Goal: Task Accomplishment & Management: Use online tool/utility

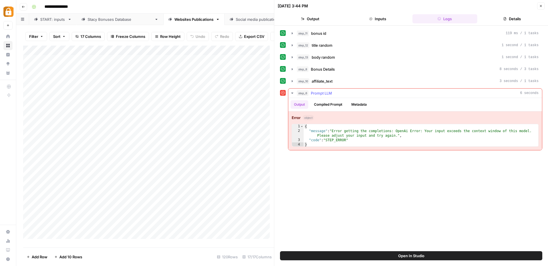
type textarea "**********"
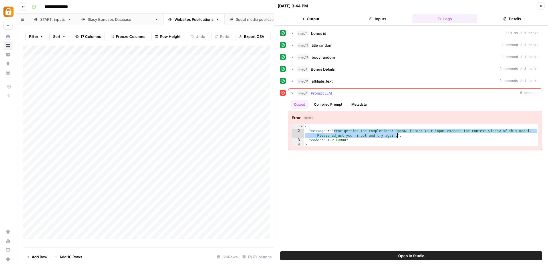
drag, startPoint x: 334, startPoint y: 132, endPoint x: 397, endPoint y: 136, distance: 62.9
click at [397, 136] on div "{ "message" : "Error getting the completions: OpenAi Error: Your input exceeds …" at bounding box center [421, 140] width 234 height 32
click at [541, 7] on icon "button" at bounding box center [540, 5] width 3 height 3
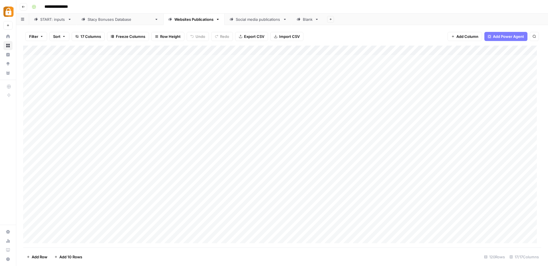
click at [376, 52] on div "Add Column" at bounding box center [282, 147] width 518 height 202
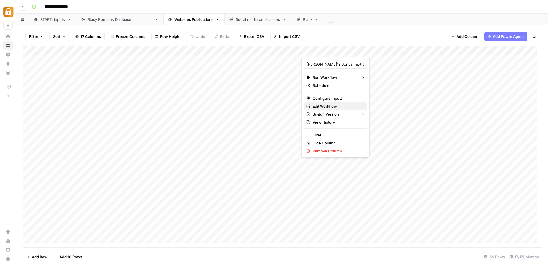
click at [318, 106] on span "Edit Workflow" at bounding box center [337, 107] width 50 height 6
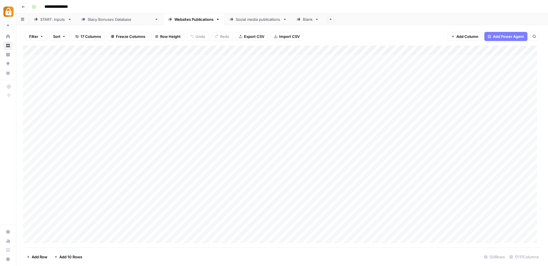
click at [119, 76] on div "Add Column" at bounding box center [282, 147] width 518 height 202
click at [484, 78] on div "Add Column" at bounding box center [282, 147] width 518 height 202
click at [30, 80] on div "Add Column" at bounding box center [282, 147] width 518 height 202
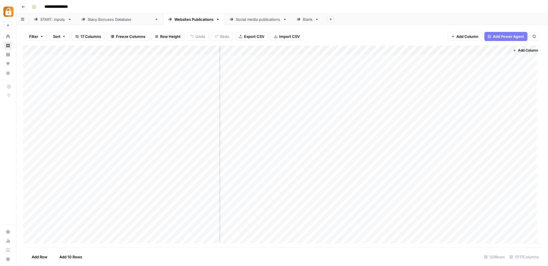
click at [482, 81] on div "Add Column" at bounding box center [282, 147] width 518 height 202
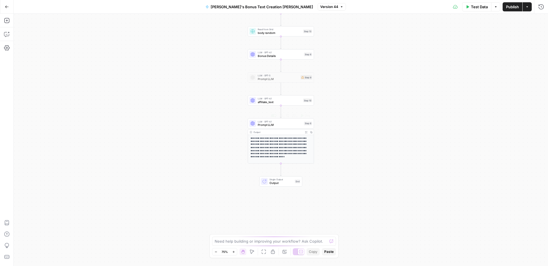
click at [278, 123] on span "Prompt LLM" at bounding box center [280, 125] width 45 height 4
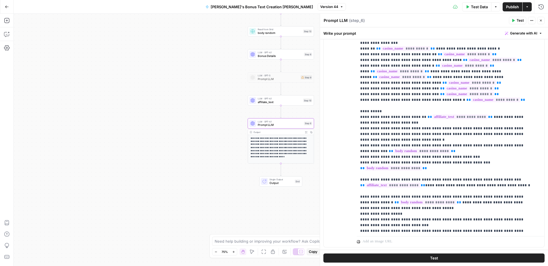
scroll to position [310, 0]
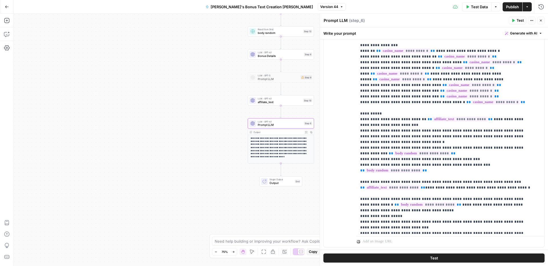
click at [267, 58] on span "Bonus Details" at bounding box center [280, 56] width 45 height 4
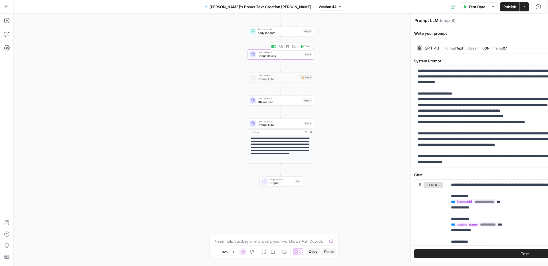
type textarea "Bonus Details"
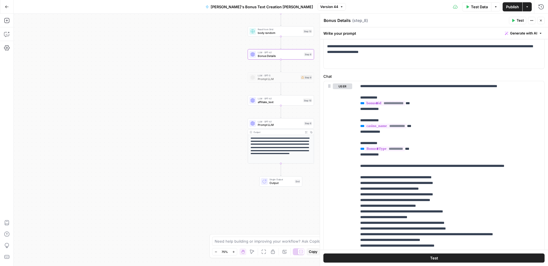
scroll to position [0, 0]
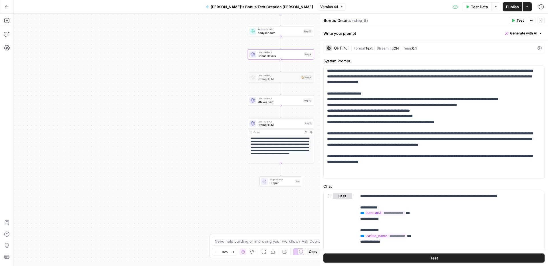
click at [543, 21] on button "Close" at bounding box center [540, 20] width 7 height 7
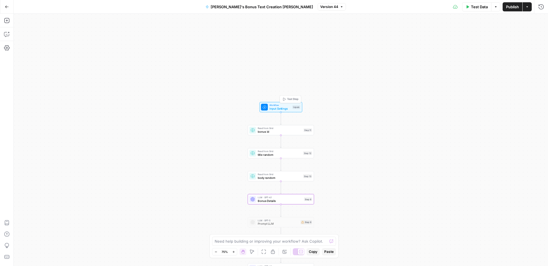
click at [280, 105] on span "Workflow" at bounding box center [279, 105] width 21 height 3
click at [348, 67] on input "casino_name (Optional)" at bounding box center [436, 69] width 205 height 6
click at [350, 68] on input "casino_name (Optional)" at bounding box center [436, 69] width 205 height 6
click at [476, 6] on span "Test Data" at bounding box center [479, 7] width 17 height 6
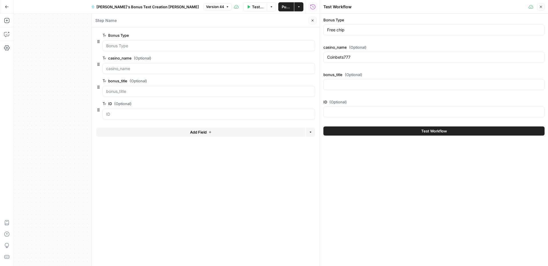
click at [435, 132] on span "Test Workflow" at bounding box center [434, 131] width 26 height 6
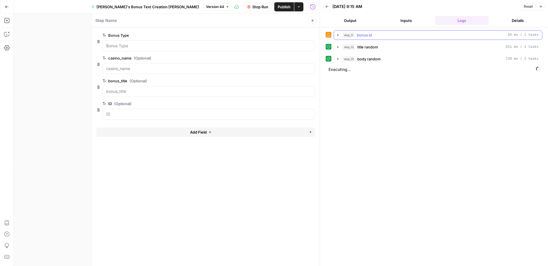
click at [338, 36] on icon "button" at bounding box center [337, 35] width 5 height 5
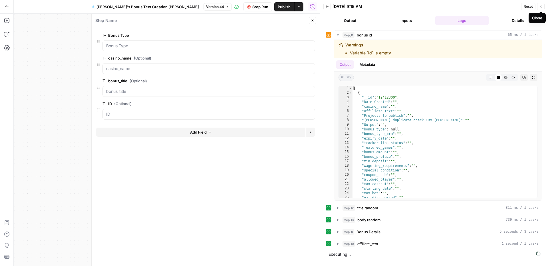
click at [525, 7] on span "Reset" at bounding box center [527, 6] width 9 height 5
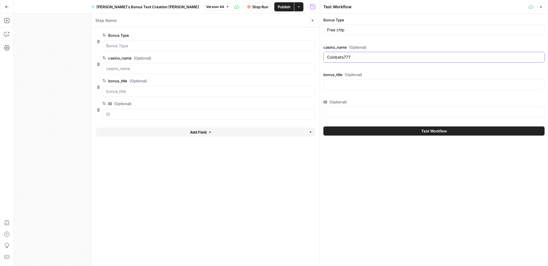
drag, startPoint x: 365, startPoint y: 56, endPoint x: 311, endPoint y: 54, distance: 54.2
click at [311, 54] on body "Adzz New Home Browse Insights Opportunities Your Data Recent Grids ACTIVE: News…" at bounding box center [274, 133] width 548 height 266
paste input "1xBet"
type input "1xBet"
click at [333, 82] on input "bonus_title (Optional)" at bounding box center [434, 85] width 214 height 6
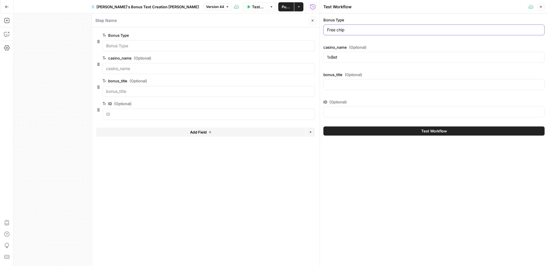
drag, startPoint x: 352, startPoint y: 27, endPoint x: 308, endPoint y: 29, distance: 44.2
click at [308, 29] on body "Adzz New Home Browse Insights Opportunities Your Data Recent Grids ACTIVE: News…" at bounding box center [274, 133] width 548 height 266
paste input "Welcome"
type input "Welcome"
click at [335, 113] on input "ID (Optional)" at bounding box center [434, 112] width 214 height 6
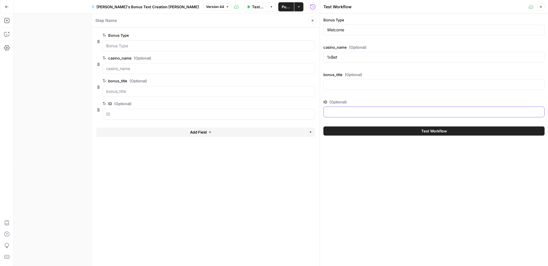
paste input "2c3046a2-4c14-467c-abe7-8a943522eab5"
type input "2c3046a2-4c14-467c-abe7-8a943522eab5"
click at [433, 128] on button "Test Workflow" at bounding box center [433, 131] width 221 height 9
click at [434, 131] on span "Test Workflow" at bounding box center [434, 131] width 26 height 6
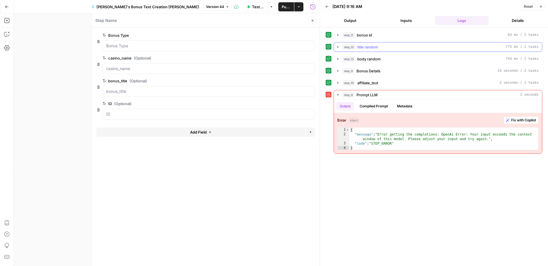
click at [339, 47] on icon "button" at bounding box center [337, 47] width 5 height 5
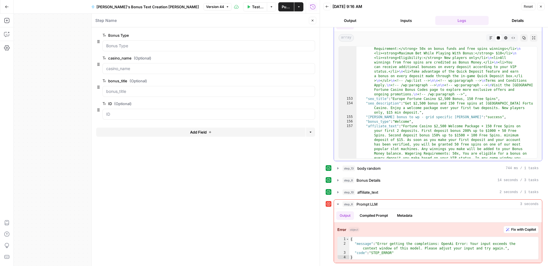
scroll to position [958, 0]
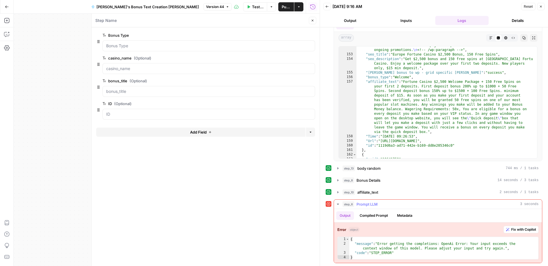
click at [517, 230] on span "Fix with Copilot" at bounding box center [523, 229] width 25 height 5
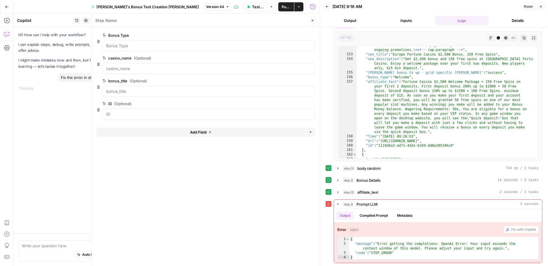
click at [539, 6] on button "Close" at bounding box center [540, 6] width 7 height 7
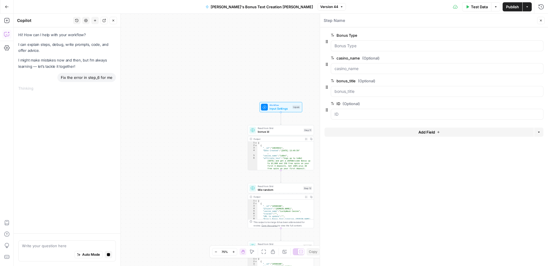
click at [542, 19] on icon "button" at bounding box center [540, 20] width 3 height 3
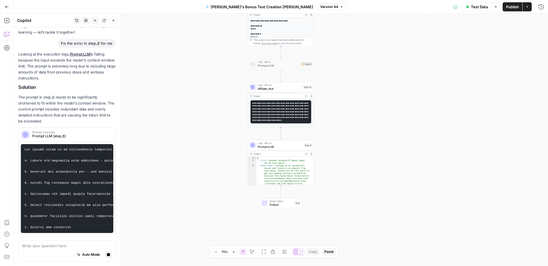
scroll to position [45, 0]
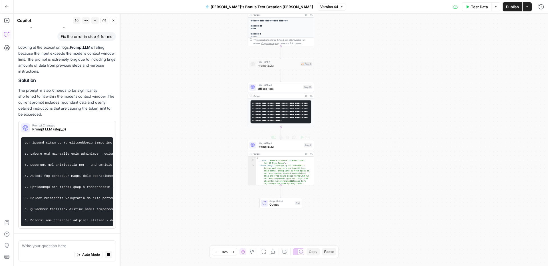
click at [284, 147] on span "Prompt LLM" at bounding box center [280, 147] width 45 height 4
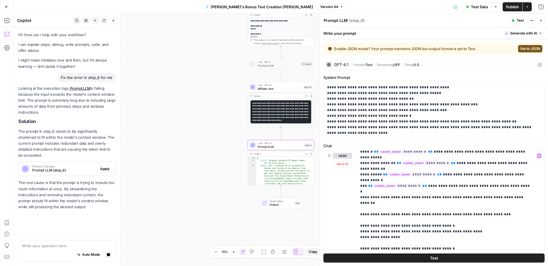
scroll to position [1016, 0]
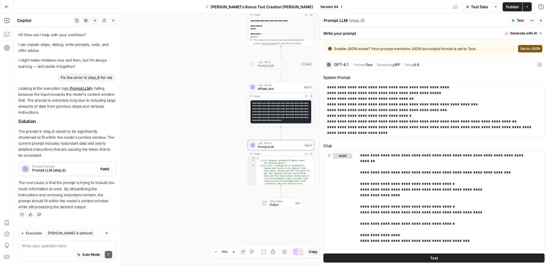
click at [537, 64] on icon at bounding box center [539, 64] width 5 height 5
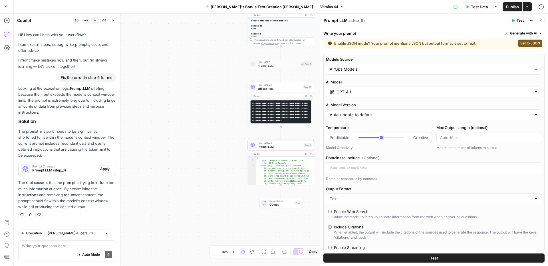
scroll to position [0, 0]
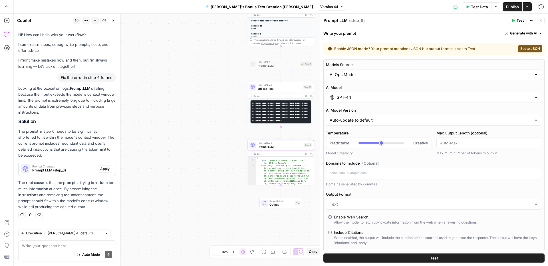
click at [407, 97] on input "GPT-4.1" at bounding box center [433, 98] width 195 height 6
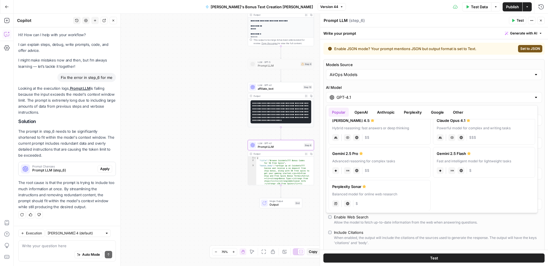
scroll to position [82, 0]
click at [394, 157] on div "Advanced reasoning for complex tasks" at bounding box center [379, 158] width 95 height 5
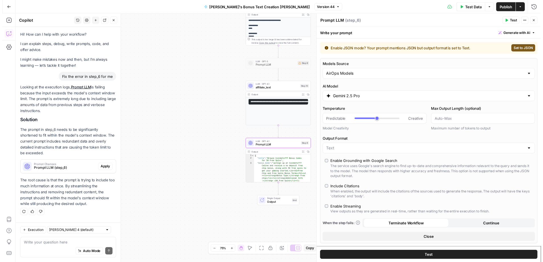
scroll to position [7, 0]
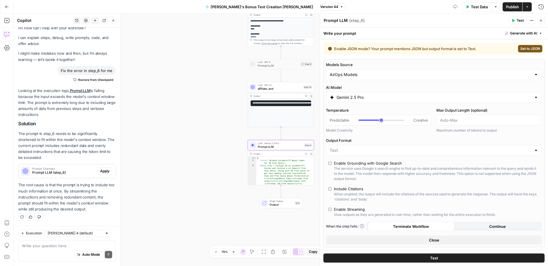
click at [511, 8] on span "Publish" at bounding box center [512, 7] width 13 height 6
click at [519, 21] on span "Test" at bounding box center [519, 20] width 7 height 5
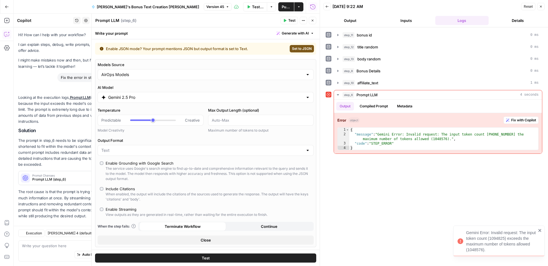
scroll to position [7, 0]
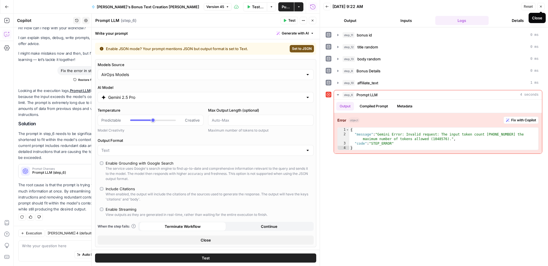
click at [540, 7] on icon "button" at bounding box center [541, 7] width 2 height 2
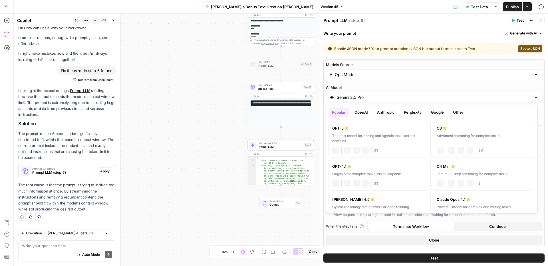
click at [371, 98] on input "Gemini 2.5 Pro" at bounding box center [433, 98] width 195 height 6
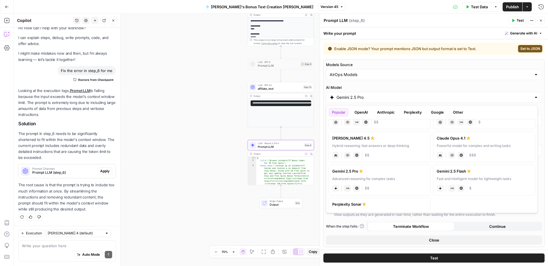
scroll to position [62, 0]
click at [396, 148] on div "Hybrid reasoning: fast answers or deep thinking" at bounding box center [379, 145] width 95 height 5
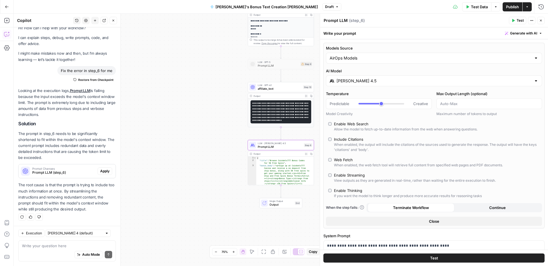
click at [430, 258] on span "Test" at bounding box center [434, 259] width 8 height 6
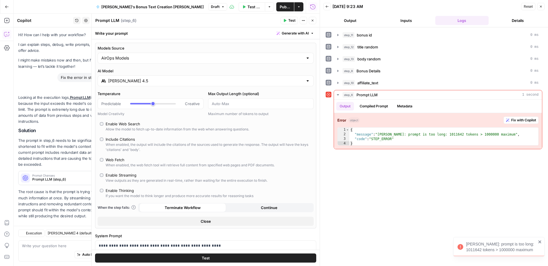
scroll to position [7, 0]
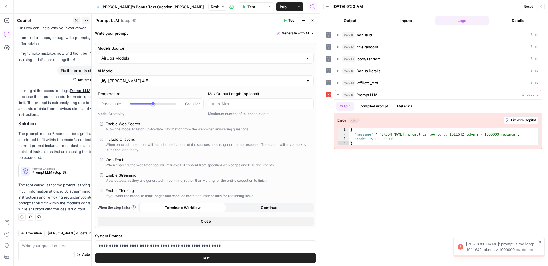
click at [173, 82] on input "Claude Sonnet 4.5" at bounding box center [205, 81] width 195 height 6
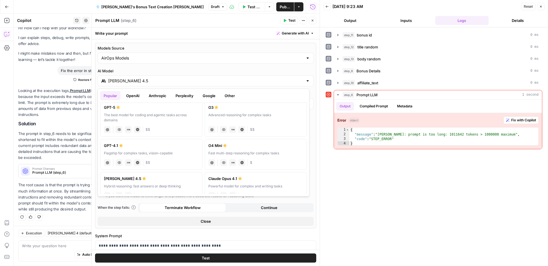
scroll to position [55, 0]
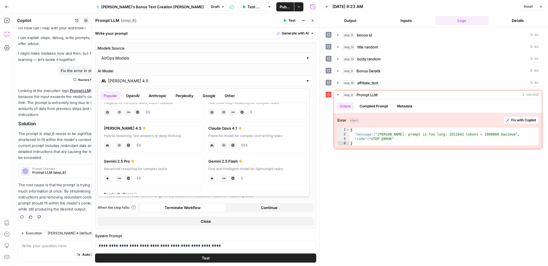
click at [247, 168] on div "Fast and intelligent model for lightweight tasks" at bounding box center [255, 169] width 95 height 5
type input "Gemini 2.5 Flash"
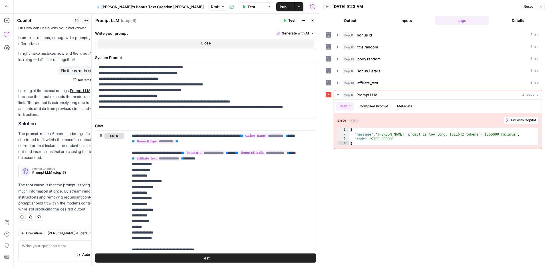
scroll to position [244, 0]
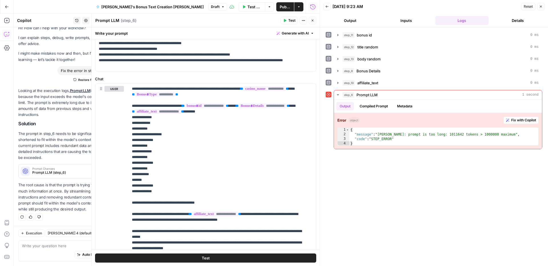
click at [202, 260] on span "Test" at bounding box center [206, 259] width 8 height 6
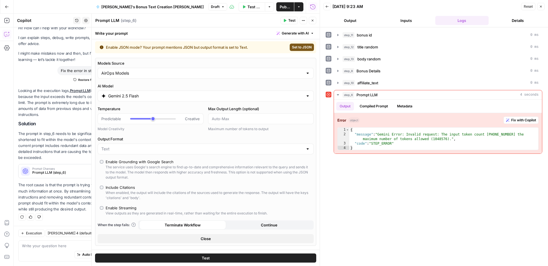
scroll to position [0, 0]
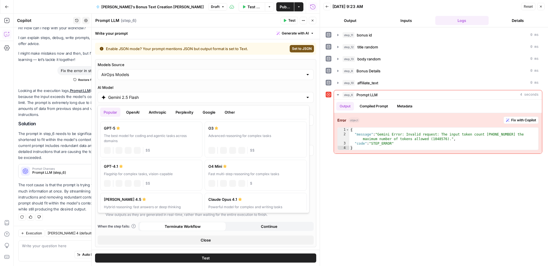
click at [177, 97] on input "Gemini 2.5 Flash" at bounding box center [205, 98] width 195 height 6
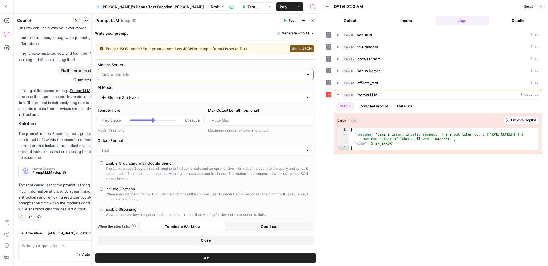
click at [176, 75] on input "Models Source" at bounding box center [202, 75] width 202 height 6
click at [135, 92] on button "AirOps Models" at bounding box center [203, 89] width 207 height 8
type input "AirOps Models"
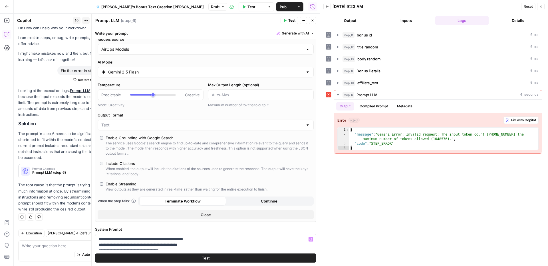
scroll to position [25, 0]
click at [175, 72] on input "Gemini 2.5 Flash" at bounding box center [205, 73] width 195 height 6
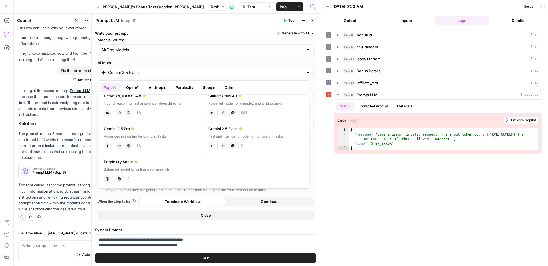
scroll to position [82, 0]
click at [182, 89] on button "Perplexity" at bounding box center [184, 87] width 25 height 9
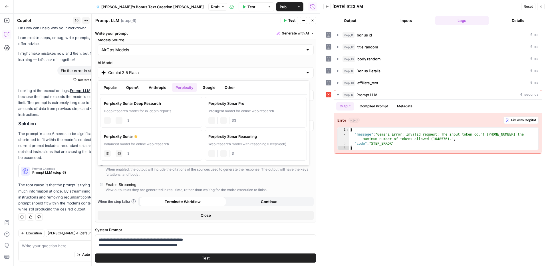
scroll to position [0, 0]
click at [164, 86] on button "Anthropic" at bounding box center [157, 87] width 25 height 9
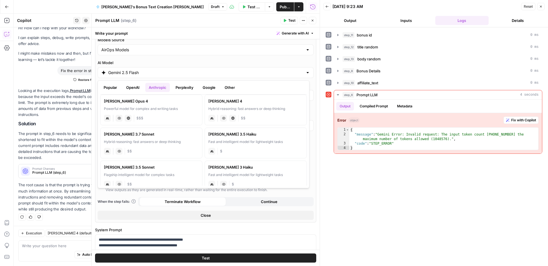
scroll to position [36, 0]
click at [244, 140] on div "Fast and intelligent model for lightweight tasks" at bounding box center [255, 141] width 95 height 5
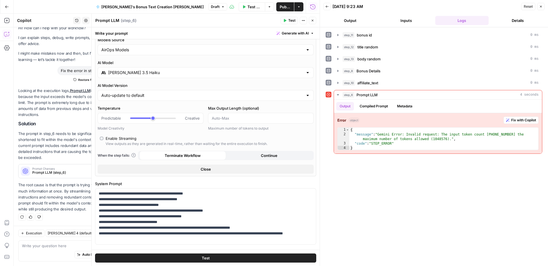
scroll to position [8, 0]
click at [209, 257] on button "Test" at bounding box center [205, 258] width 221 height 9
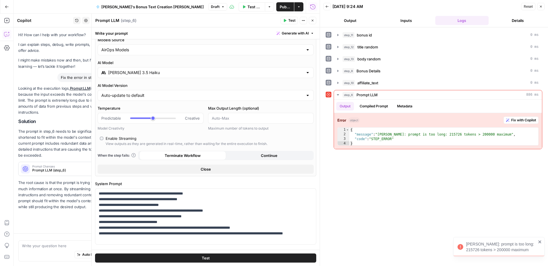
scroll to position [7, 0]
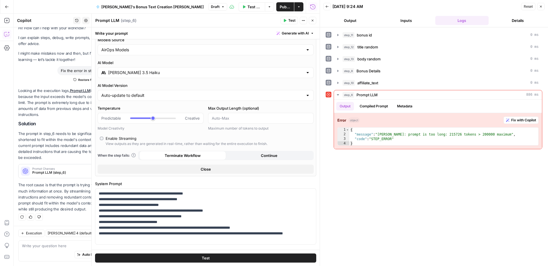
click at [541, 5] on icon "button" at bounding box center [540, 6] width 3 height 3
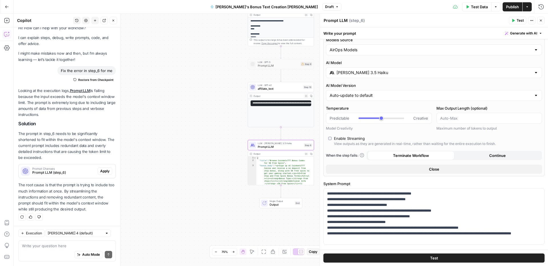
click at [378, 73] on input "Claude 3.5 Haiku" at bounding box center [433, 73] width 195 height 6
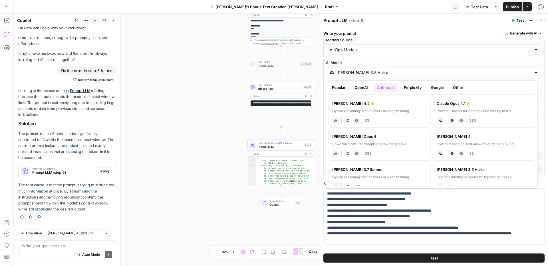
click at [346, 89] on button "Popular" at bounding box center [338, 87] width 20 height 9
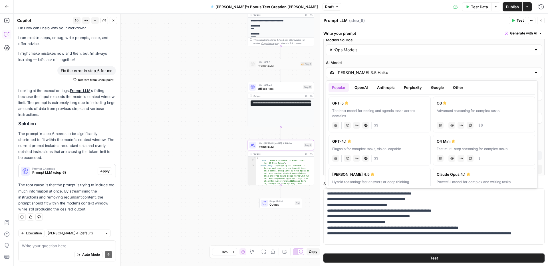
scroll to position [0, 0]
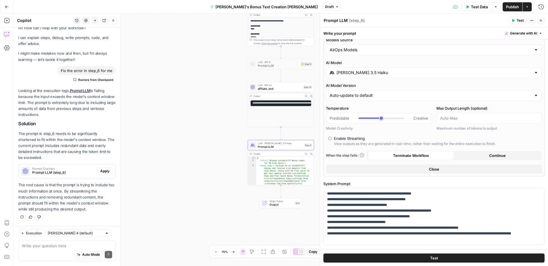
click at [195, 76] on div "Workflow Input Settings Inputs Read from Grid bonus id Step 11 Output Expand Ou…" at bounding box center [281, 140] width 534 height 253
click at [381, 73] on input "Claude 3.5 Haiku" at bounding box center [433, 73] width 195 height 6
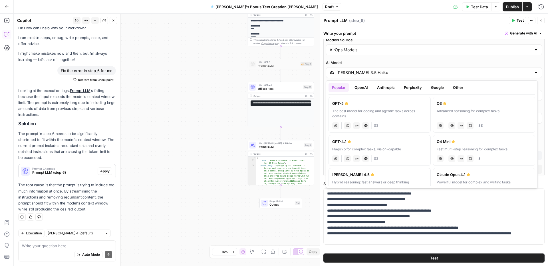
click at [390, 152] on label "GPT-4.1 Flagship for complex tasks, vision-capable chat Vision Capabilities JSO…" at bounding box center [379, 150] width 102 height 31
type input "GPT-4.1"
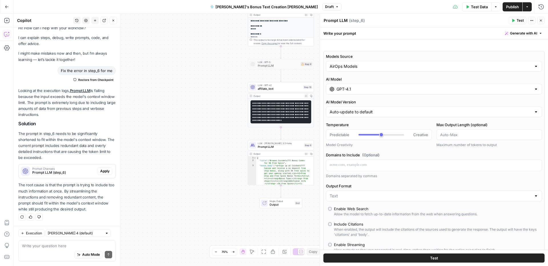
scroll to position [25, 0]
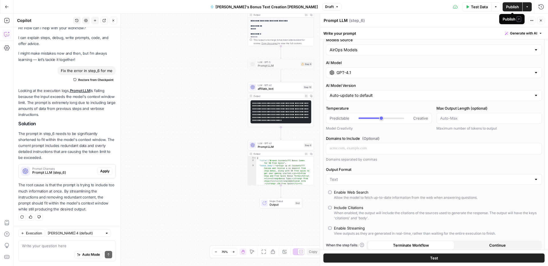
click at [514, 9] on span "Publish" at bounding box center [512, 7] width 13 height 6
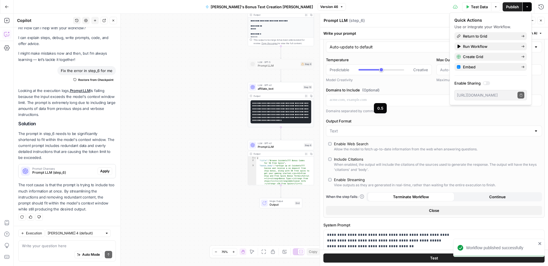
scroll to position [93, 0]
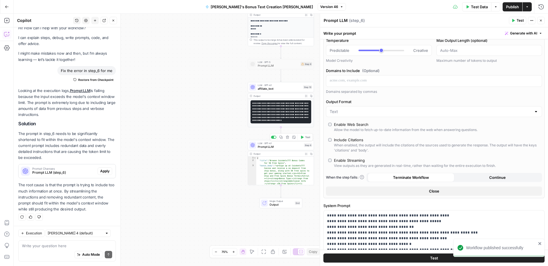
click at [272, 147] on span "Prompt LLM" at bounding box center [280, 147] width 45 height 4
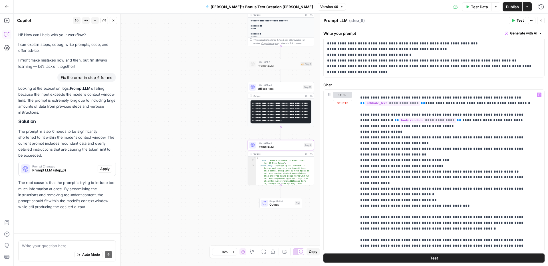
scroll to position [7, 0]
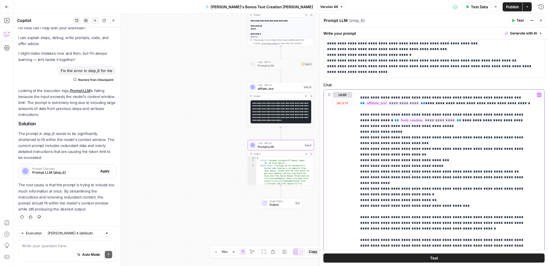
drag, startPoint x: 407, startPoint y: 169, endPoint x: 417, endPoint y: 200, distance: 32.8
click at [405, 152] on p "**********" at bounding box center [446, 232] width 172 height 1244
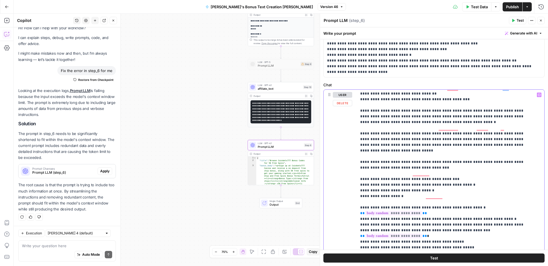
scroll to position [591, 0]
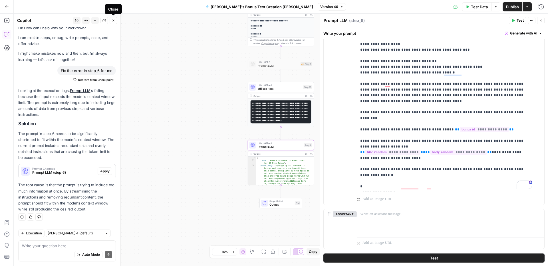
click at [113, 21] on icon "button" at bounding box center [113, 21] width 2 height 2
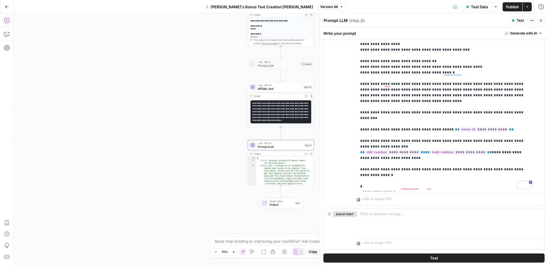
click at [5, 19] on icon "button" at bounding box center [6, 20] width 5 height 5
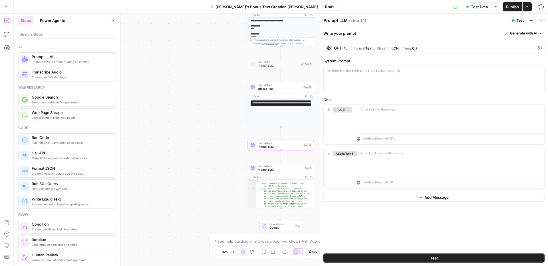
click at [344, 19] on textarea "Prompt LLM" at bounding box center [335, 21] width 24 height 6
drag, startPoint x: 347, startPoint y: 20, endPoint x: 320, endPoint y: 20, distance: 26.5
click at [320, 20] on div "Prompt LLM Prompt LLM ( step_14 ) Test Actions Close Write your prompt Generate…" at bounding box center [434, 140] width 228 height 253
type textarea "Title"
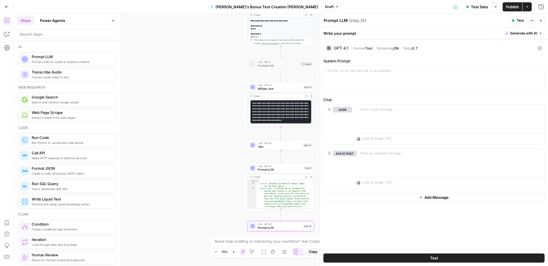
click at [338, 21] on textarea "Prompt LLM" at bounding box center [335, 21] width 24 height 6
drag, startPoint x: 323, startPoint y: 20, endPoint x: 348, endPoint y: 20, distance: 25.4
click at [348, 20] on div "Prompt LLM Prompt LLM ( step_15 )" at bounding box center [415, 20] width 184 height 6
click at [339, 22] on textarea "Prompt LLM" at bounding box center [335, 21] width 24 height 6
drag, startPoint x: 324, startPoint y: 21, endPoint x: 359, endPoint y: 20, distance: 35.1
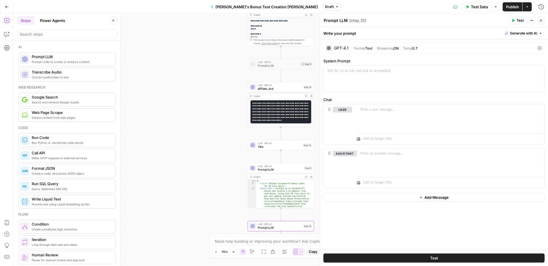
click at [359, 20] on div "Prompt LLM Prompt LLM ( step_15 )" at bounding box center [415, 20] width 184 height 6
type textarea "T"
type textarea "Putting all together"
click at [441, 23] on div "Putting all together Putting all together ( step_15 )" at bounding box center [415, 20] width 184 height 6
click at [274, 171] on span "Prompt LLM" at bounding box center [280, 170] width 45 height 4
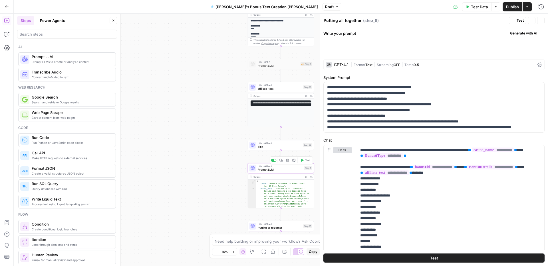
type textarea "Prompt LLM"
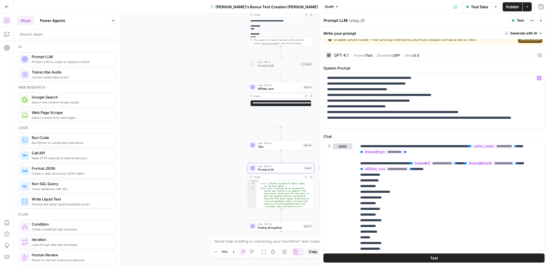
scroll to position [14, 0]
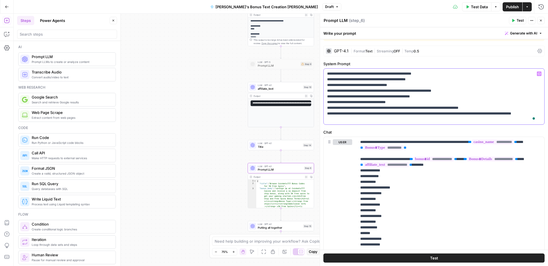
drag, startPoint x: 348, startPoint y: 120, endPoint x: 325, endPoint y: 74, distance: 50.9
click at [325, 74] on div "**********" at bounding box center [433, 97] width 221 height 56
copy p "**********"
click at [269, 147] on span "Title" at bounding box center [279, 147] width 43 height 4
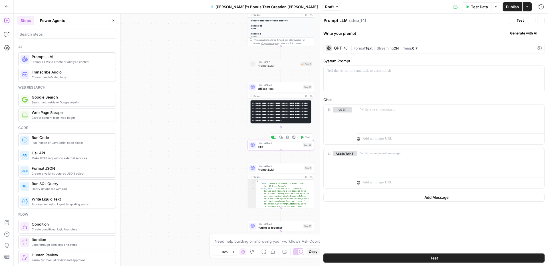
type textarea "Title"
click at [365, 75] on div "To enrich screen reader interactions, please activate Accessibility in Grammarl…" at bounding box center [433, 79] width 221 height 26
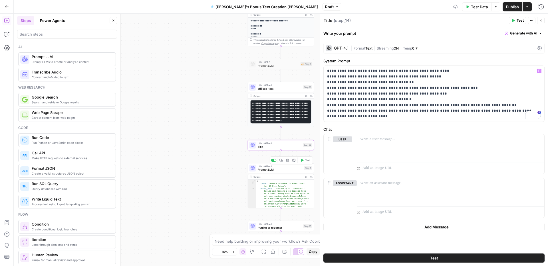
click at [269, 170] on span "Prompt LLM" at bounding box center [280, 170] width 45 height 4
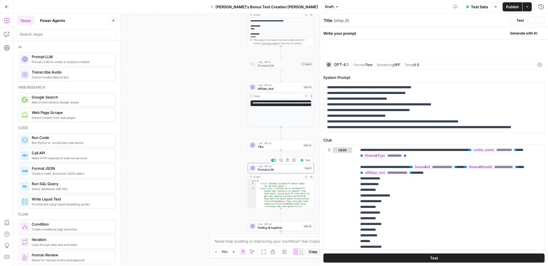
type textarea "Prompt LLM"
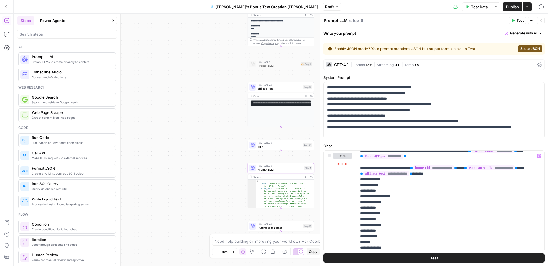
scroll to position [0, 0]
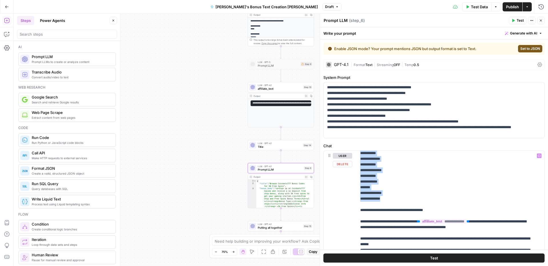
click at [278, 147] on span "Title" at bounding box center [279, 147] width 43 height 4
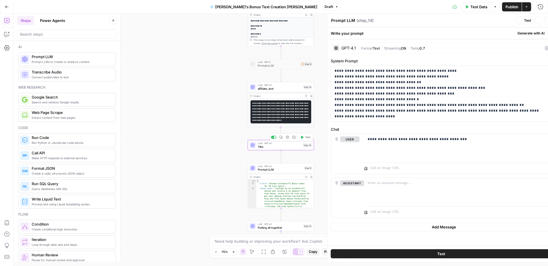
type textarea "Title"
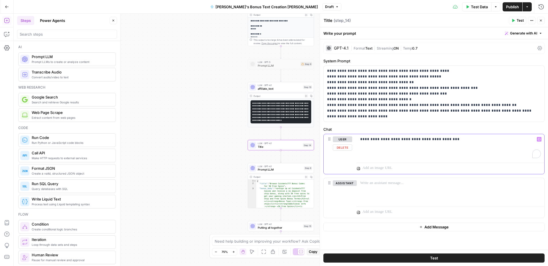
click at [452, 138] on p "**********" at bounding box center [450, 140] width 181 height 6
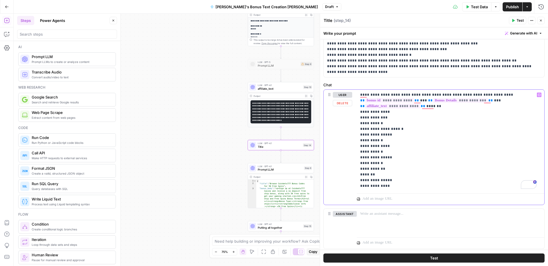
scroll to position [45, 0]
click at [274, 170] on span "Prompt LLM" at bounding box center [280, 170] width 45 height 4
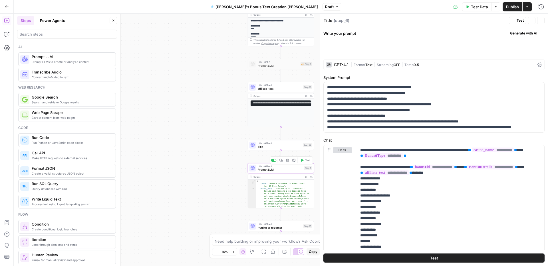
type textarea "Prompt LLM"
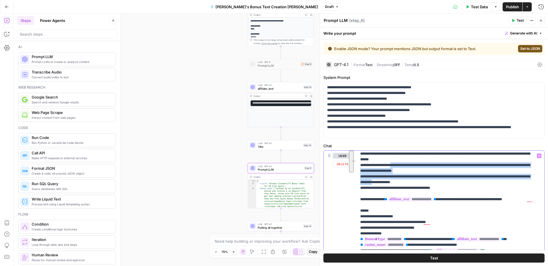
scroll to position [145, 0]
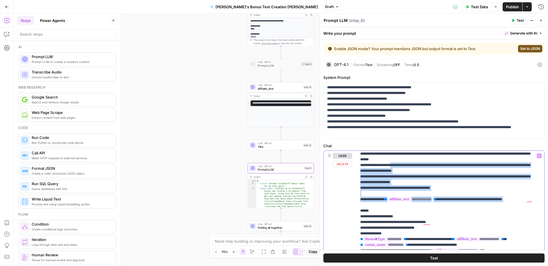
drag, startPoint x: 397, startPoint y: 165, endPoint x: 448, endPoint y: 205, distance: 64.0
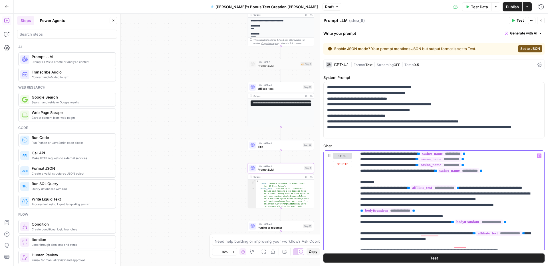
scroll to position [359, 0]
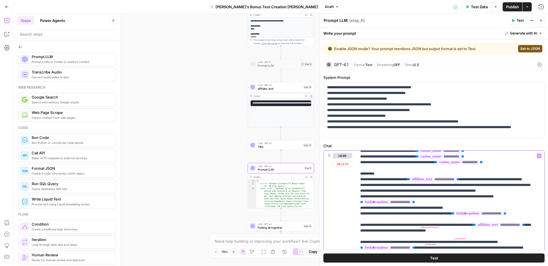
copy p "**********"
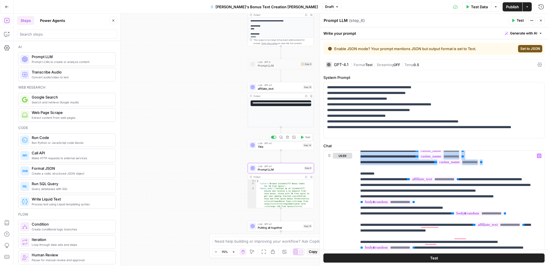
click at [270, 148] on span "Title" at bounding box center [279, 147] width 43 height 4
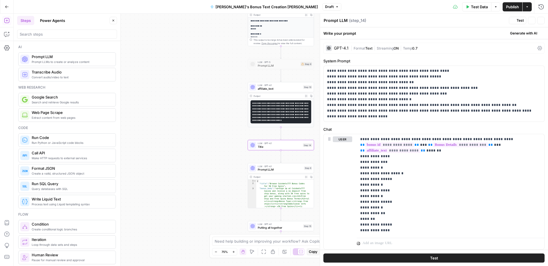
type textarea "Title"
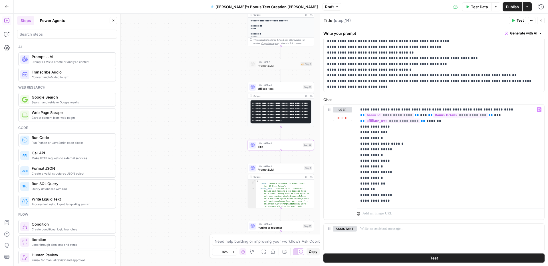
scroll to position [60, 0]
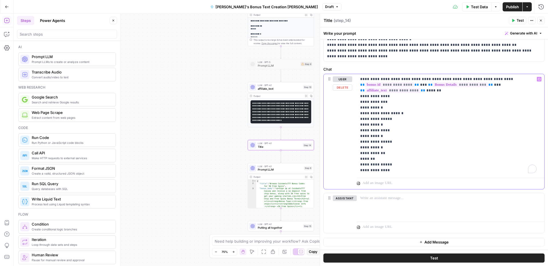
click at [394, 170] on p "**********" at bounding box center [448, 124] width 176 height 97
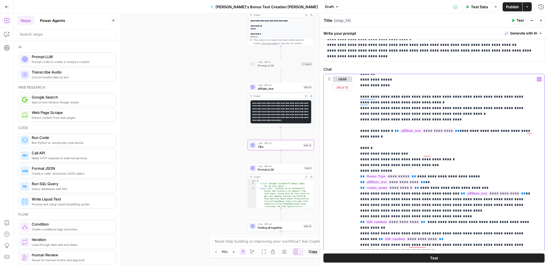
scroll to position [94, 0]
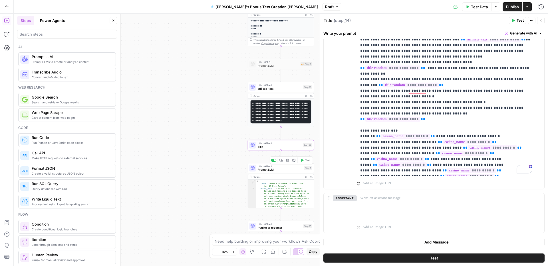
click at [277, 168] on span "Prompt LLM" at bounding box center [280, 170] width 45 height 4
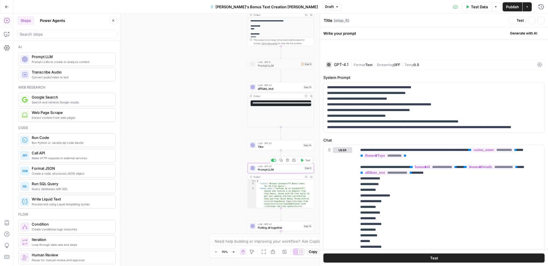
type textarea "Prompt LLM"
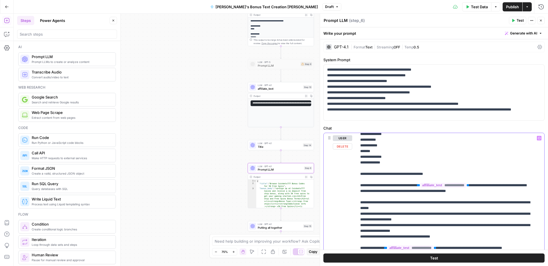
drag, startPoint x: 359, startPoint y: 203, endPoint x: 430, endPoint y: 209, distance: 71.1
click at [430, 209] on div "**********" at bounding box center [448, 249] width 183 height 232
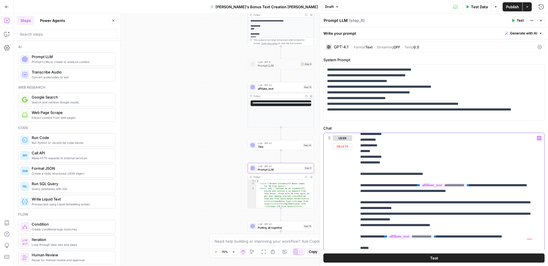
drag, startPoint x: 389, startPoint y: 202, endPoint x: 413, endPoint y: 201, distance: 23.4
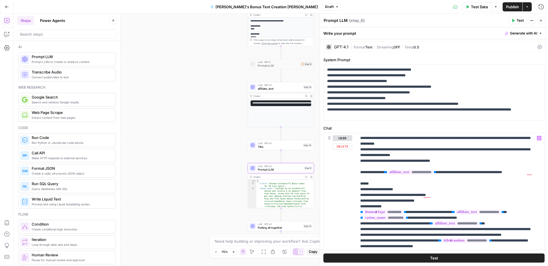
drag, startPoint x: 355, startPoint y: 173, endPoint x: 373, endPoint y: 187, distance: 22.4
click at [375, 197] on div "**********" at bounding box center [433, 256] width 221 height 246
drag, startPoint x: 360, startPoint y: 172, endPoint x: 379, endPoint y: 207, distance: 39.7
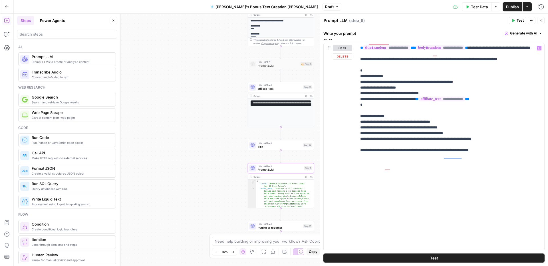
drag, startPoint x: 355, startPoint y: 180, endPoint x: 364, endPoint y: 207, distance: 28.5
click at [364, 207] on div "**********" at bounding box center [433, 166] width 221 height 246
drag, startPoint x: 360, startPoint y: 179, endPoint x: 360, endPoint y: 225, distance: 46.5
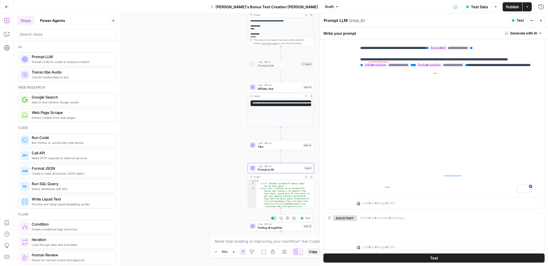
click at [283, 228] on span "Putting all together" at bounding box center [280, 228] width 44 height 4
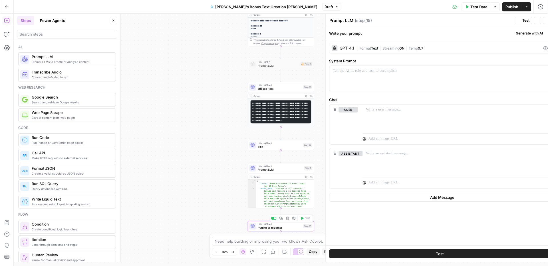
type textarea "Putting all together"
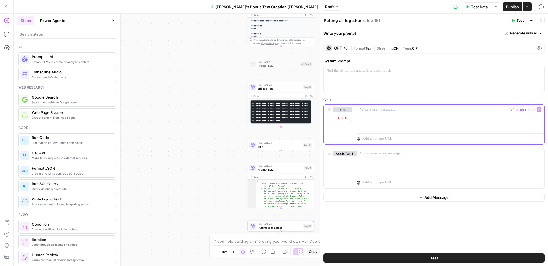
click at [384, 113] on div at bounding box center [450, 118] width 187 height 26
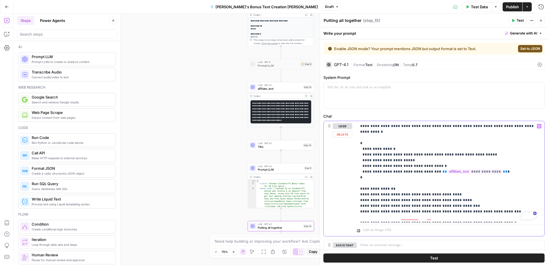
drag, startPoint x: 376, startPoint y: 143, endPoint x: 382, endPoint y: 141, distance: 5.9
click at [382, 141] on p "**********" at bounding box center [448, 172] width 176 height 97
click at [537, 126] on icon "button" at bounding box center [538, 126] width 3 height 3
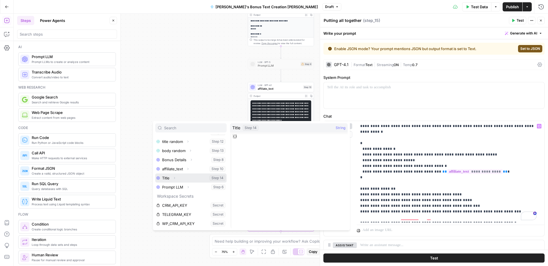
click at [175, 179] on icon "button" at bounding box center [174, 178] width 3 height 3
click at [174, 187] on button "Select variable Output" at bounding box center [194, 187] width 66 height 9
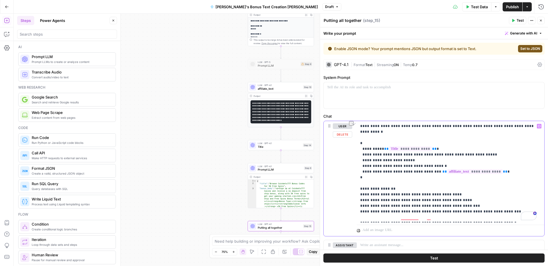
drag, startPoint x: 391, startPoint y: 149, endPoint x: 473, endPoint y: 147, distance: 82.8
click at [473, 147] on p "**********" at bounding box center [448, 172] width 176 height 97
click at [537, 127] on icon "button" at bounding box center [538, 126] width 3 height 3
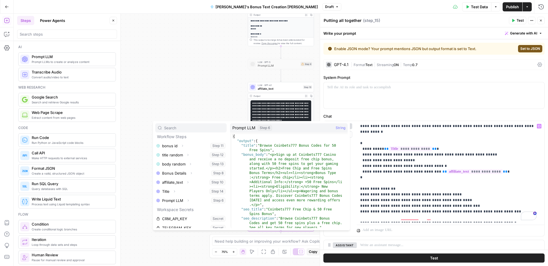
scroll to position [48, 0]
click at [188, 200] on icon "button" at bounding box center [187, 200] width 3 height 3
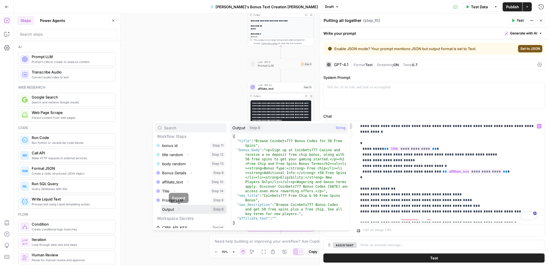
click at [177, 207] on button "Expand" at bounding box center [178, 209] width 7 height 7
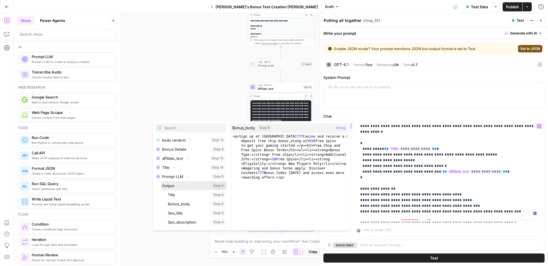
scroll to position [73, 0]
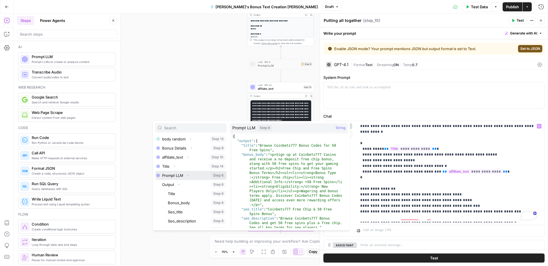
click at [181, 175] on button "Select variable Prompt LLM" at bounding box center [190, 175] width 71 height 9
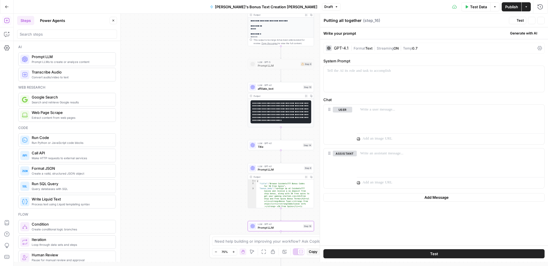
type textarea "Prompt LLM"
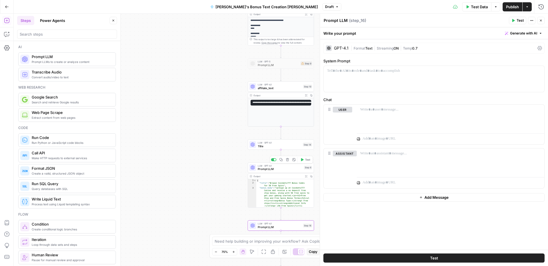
click at [273, 169] on span "Prompt LLM" at bounding box center [280, 169] width 45 height 4
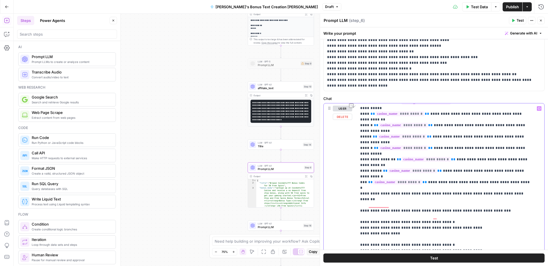
scroll to position [696, 0]
drag, startPoint x: 358, startPoint y: 199, endPoint x: 484, endPoint y: 209, distance: 125.6
click at [484, 209] on div "**********" at bounding box center [448, 220] width 183 height 232
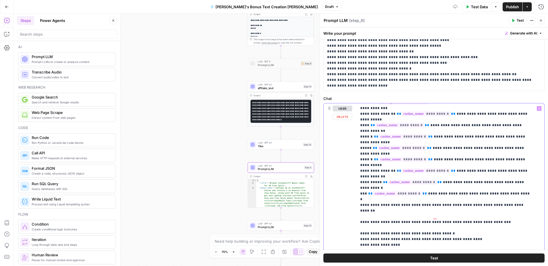
scroll to position [679, 0]
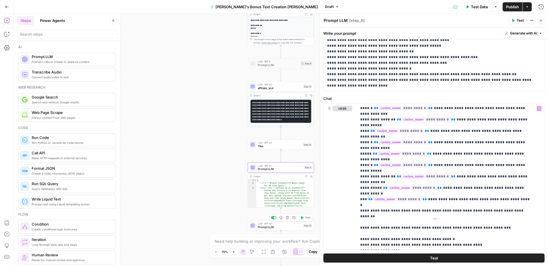
click at [272, 227] on span "Prompt LLM" at bounding box center [280, 227] width 44 height 4
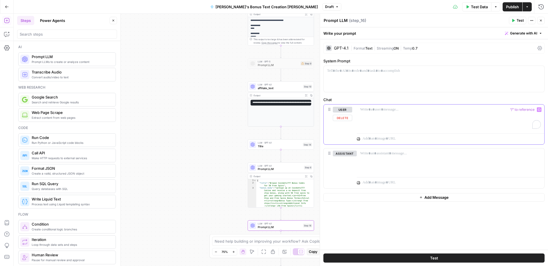
click at [365, 110] on p "To enrich screen reader interactions, please activate Accessibility in Grammarl…" at bounding box center [450, 110] width 181 height 6
click at [538, 111] on button "Variables Menu" at bounding box center [539, 110] width 5 height 5
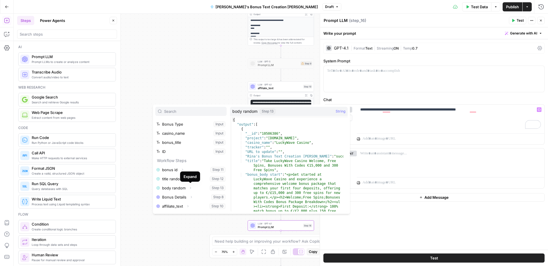
scroll to position [45, 0]
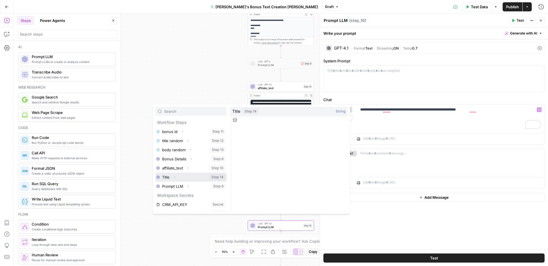
click at [176, 178] on icon "button" at bounding box center [174, 177] width 3 height 3
click at [174, 187] on button "Select variable Output" at bounding box center [194, 186] width 66 height 9
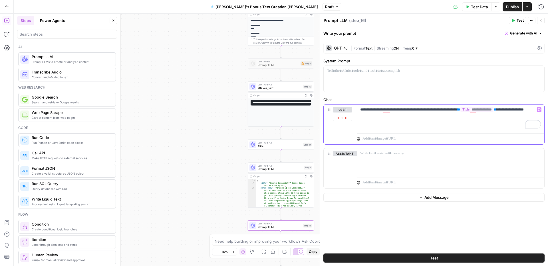
click at [538, 109] on icon "button" at bounding box center [538, 110] width 3 height 3
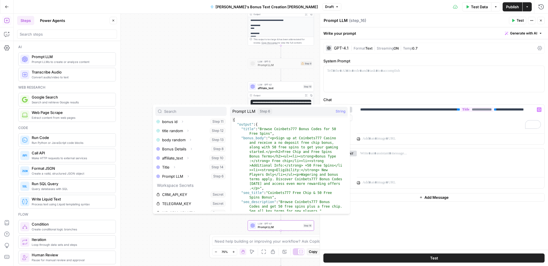
scroll to position [57, 0]
click at [189, 175] on icon "button" at bounding box center [187, 174] width 3 height 3
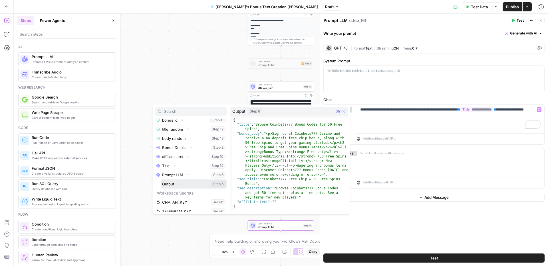
click at [184, 182] on button "Select variable Output" at bounding box center [194, 184] width 66 height 9
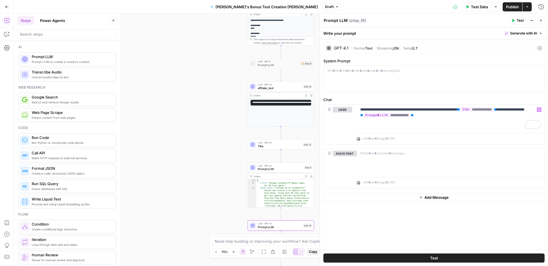
click at [336, 20] on textarea "Prompt LLM" at bounding box center [335, 21] width 24 height 6
drag, startPoint x: 346, startPoint y: 20, endPoint x: 321, endPoint y: 19, distance: 25.1
click at [321, 19] on div "**********" at bounding box center [434, 140] width 228 height 253
type textarea "SEO"
click at [369, 21] on div "SEO SEO ( step_16 )" at bounding box center [415, 20] width 184 height 6
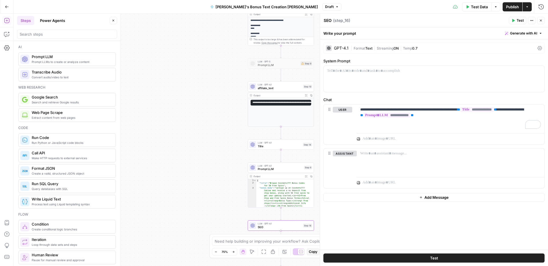
click at [541, 21] on icon "button" at bounding box center [540, 20] width 3 height 3
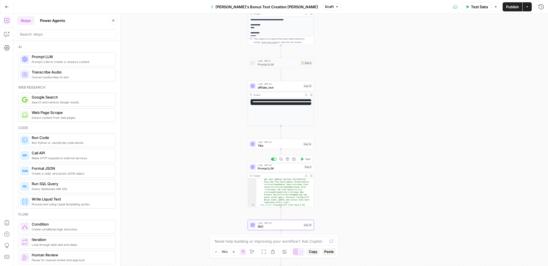
scroll to position [44, 0]
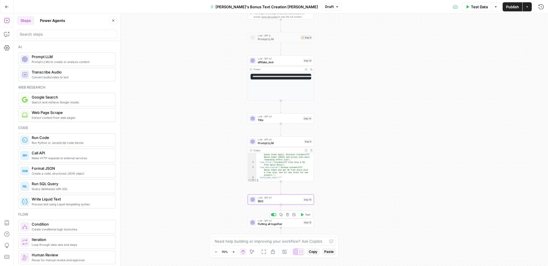
click at [262, 224] on span "Putting all together" at bounding box center [280, 224] width 44 height 4
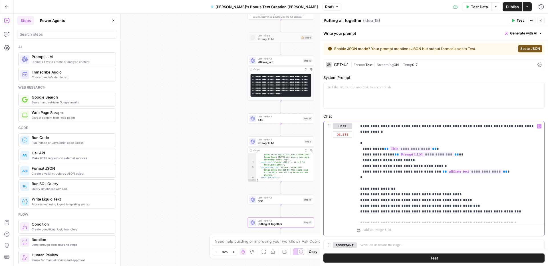
click at [384, 154] on p "**********" at bounding box center [448, 172] width 176 height 97
click at [398, 155] on p "**********" at bounding box center [448, 172] width 176 height 97
click at [537, 126] on icon "button" at bounding box center [538, 126] width 3 height 3
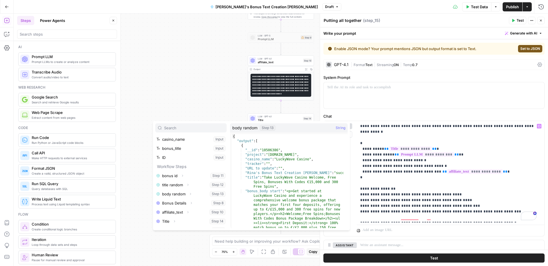
scroll to position [43, 0]
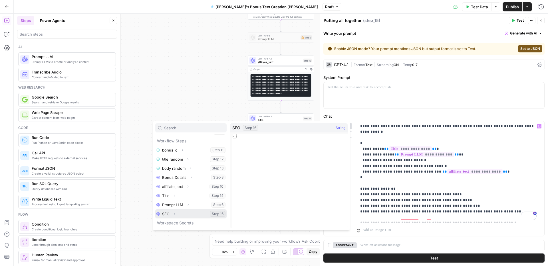
click at [173, 213] on icon "button" at bounding box center [174, 214] width 3 height 3
click at [174, 223] on button "Select variable Output" at bounding box center [194, 223] width 66 height 9
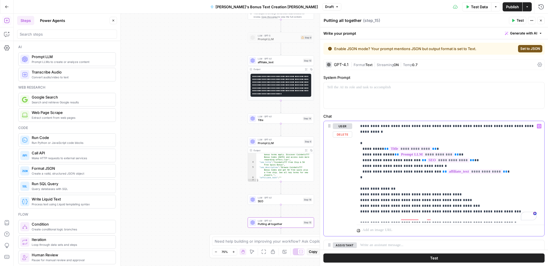
click at [432, 159] on p "**********" at bounding box center [448, 172] width 176 height 97
click at [537, 126] on icon "button" at bounding box center [538, 126] width 3 height 3
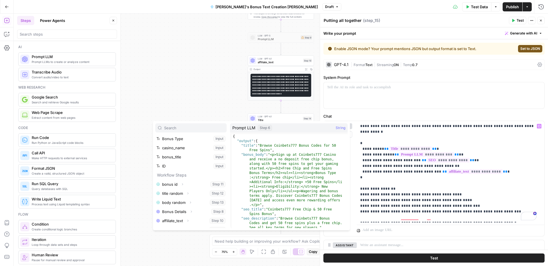
scroll to position [70, 0]
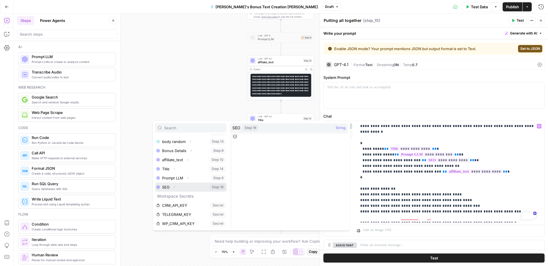
click at [175, 187] on icon "button" at bounding box center [174, 188] width 1 height 2
click at [173, 198] on button "Select variable Output" at bounding box center [194, 196] width 66 height 9
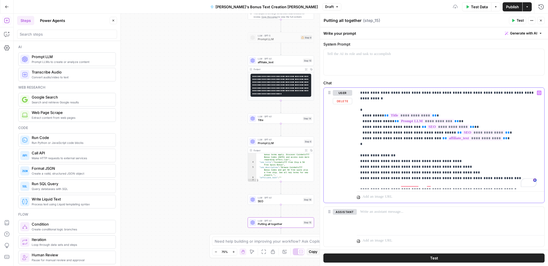
scroll to position [35, 0]
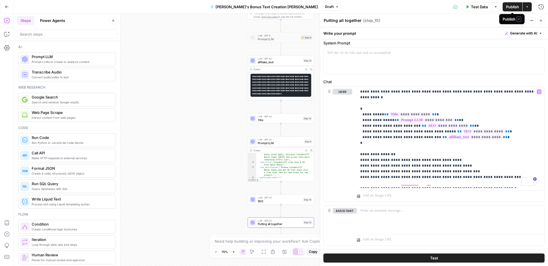
click at [511, 5] on span "Publish" at bounding box center [512, 7] width 13 height 6
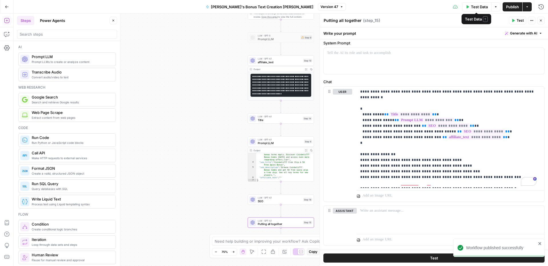
click at [472, 9] on span "Test Data" at bounding box center [479, 7] width 17 height 6
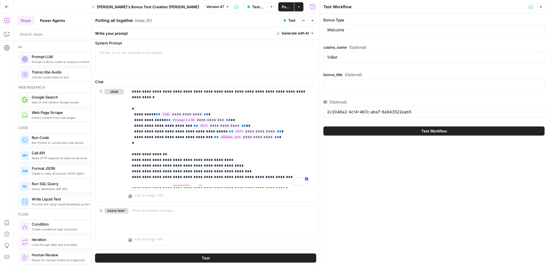
click at [421, 132] on span "Test Workflow" at bounding box center [434, 131] width 26 height 6
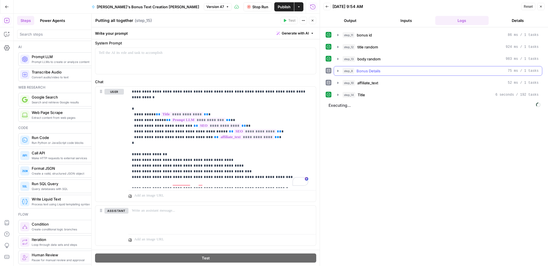
click at [337, 71] on icon "button" at bounding box center [337, 71] width 1 height 2
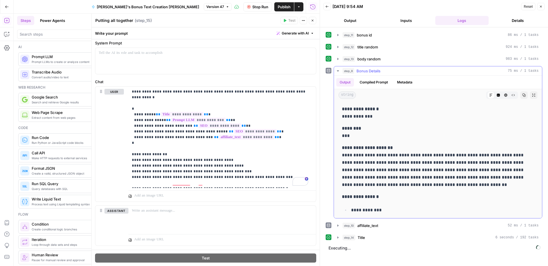
scroll to position [324, 0]
click at [325, 81] on div "**********" at bounding box center [434, 146] width 228 height 239
click at [339, 225] on icon "button" at bounding box center [337, 226] width 5 height 5
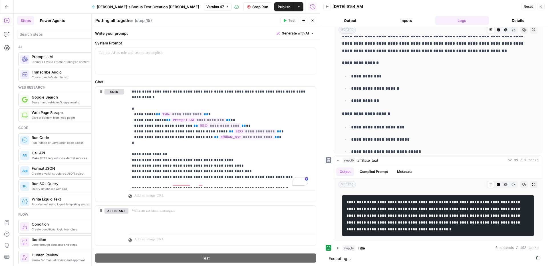
scroll to position [411, 0]
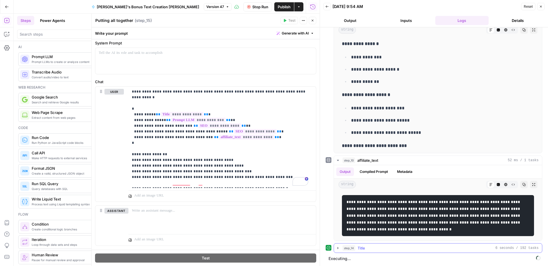
click at [337, 248] on icon "button" at bounding box center [337, 248] width 1 height 2
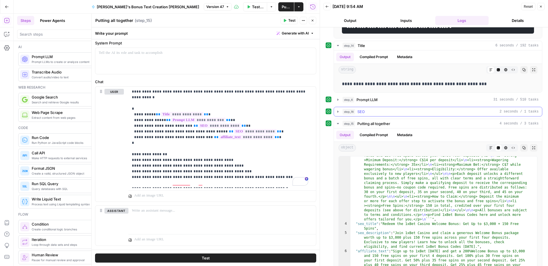
scroll to position [290, 0]
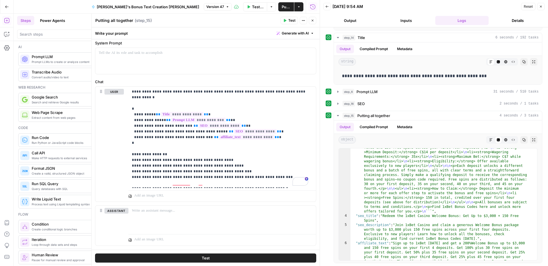
click at [543, 6] on button "Close" at bounding box center [540, 6] width 7 height 7
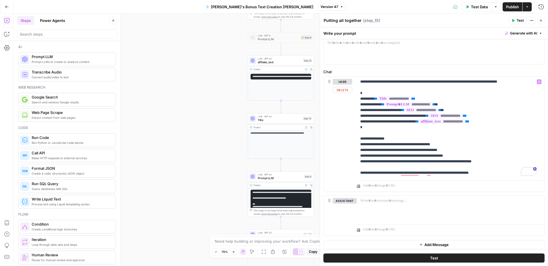
scroll to position [45, 0]
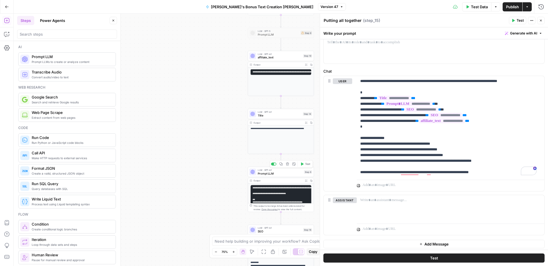
click at [259, 175] on span "Prompt LLM" at bounding box center [280, 173] width 45 height 4
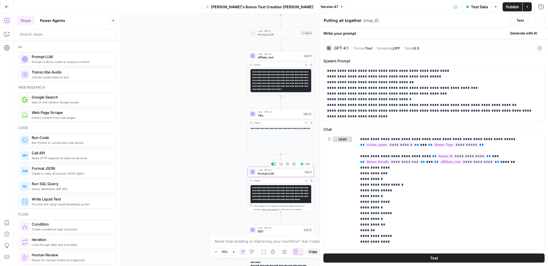
type textarea "Prompt LLM"
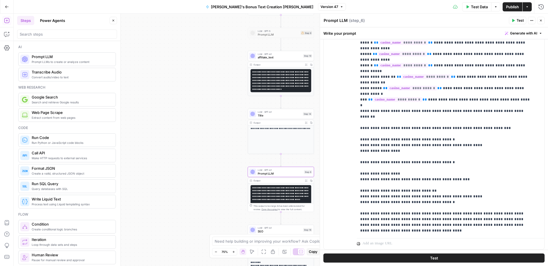
scroll to position [191, 0]
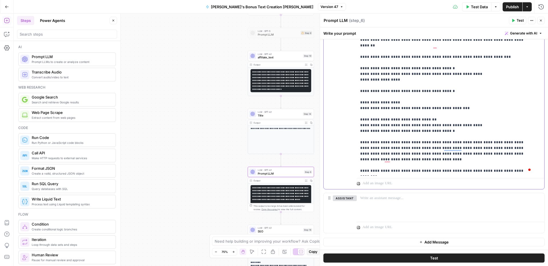
scroll to position [691, 0]
click at [516, 7] on span "Publish" at bounding box center [512, 7] width 13 height 6
click at [8, 5] on icon "button" at bounding box center [7, 7] width 4 height 4
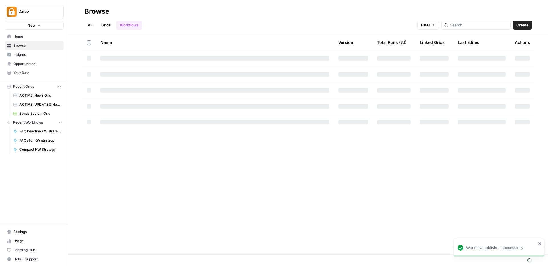
click at [29, 47] on span "Browse" at bounding box center [37, 45] width 48 height 5
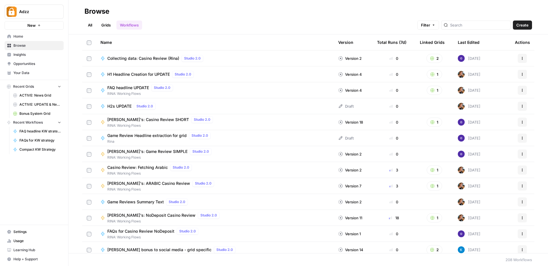
click at [106, 23] on link "Grids" at bounding box center [106, 25] width 16 height 9
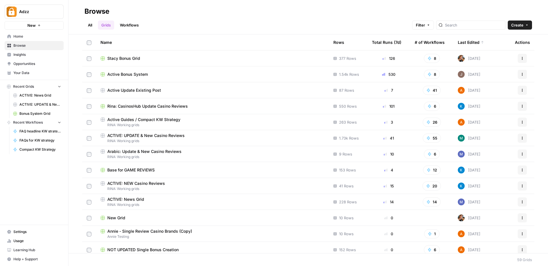
click at [133, 74] on span "Active Bonus System" at bounding box center [127, 75] width 41 height 6
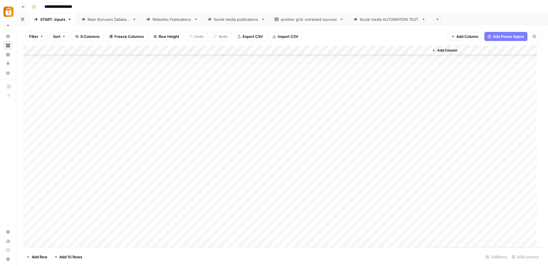
scroll to position [3095, 0]
click at [162, 20] on div "Websites Publications" at bounding box center [171, 20] width 39 height 6
click at [390, 117] on div "Add Column" at bounding box center [282, 147] width 518 height 202
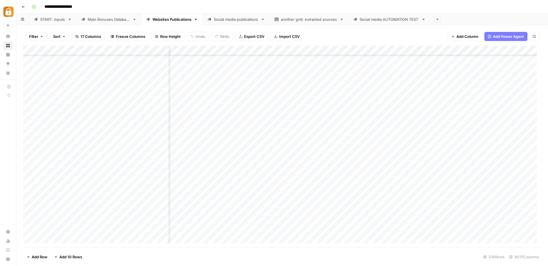
click at [114, 22] on div "Main Bonuses Database" at bounding box center [109, 20] width 43 height 6
click at [284, 80] on div "Add Column" at bounding box center [282, 147] width 518 height 202
click at [283, 157] on div "Add Column" at bounding box center [282, 147] width 518 height 202
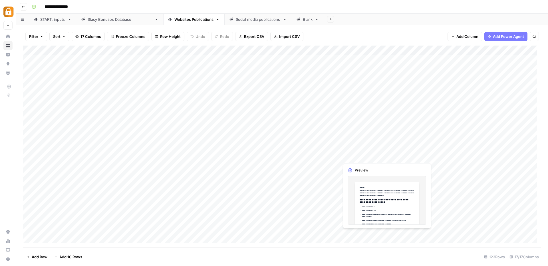
click at [351, 155] on div "Add Column" at bounding box center [282, 147] width 518 height 202
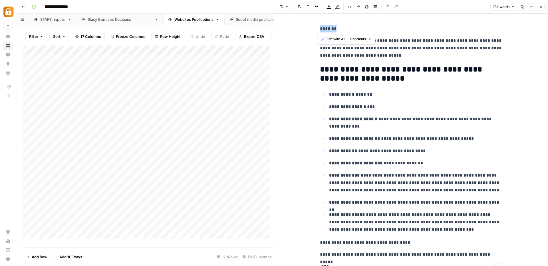
drag, startPoint x: 354, startPoint y: 30, endPoint x: 318, endPoint y: 27, distance: 36.3
click at [320, 27] on p "*******" at bounding box center [411, 28] width 183 height 7
copy p "*******"
click at [538, 5] on button "Close" at bounding box center [540, 6] width 7 height 7
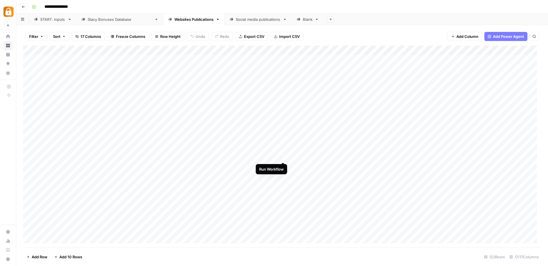
click at [284, 157] on div "Add Column" at bounding box center [282, 147] width 518 height 202
click at [283, 80] on div "Add Column" at bounding box center [282, 147] width 518 height 202
click at [283, 166] on div "Add Column" at bounding box center [282, 147] width 518 height 202
click at [283, 176] on div "Add Column" at bounding box center [282, 147] width 518 height 202
click at [283, 186] on div "Add Column" at bounding box center [282, 147] width 518 height 202
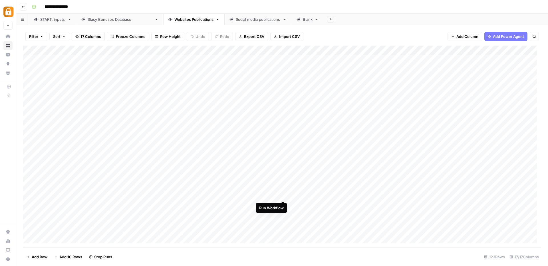
click at [282, 196] on div "Add Column" at bounding box center [282, 147] width 518 height 202
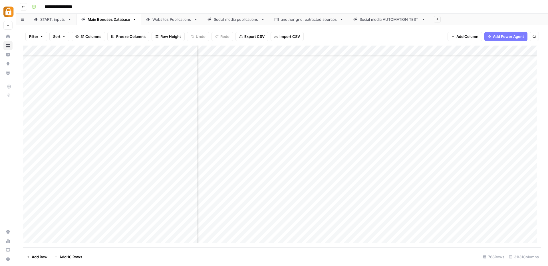
scroll to position [7270, 0]
click at [514, 169] on div "Add Column" at bounding box center [282, 147] width 518 height 202
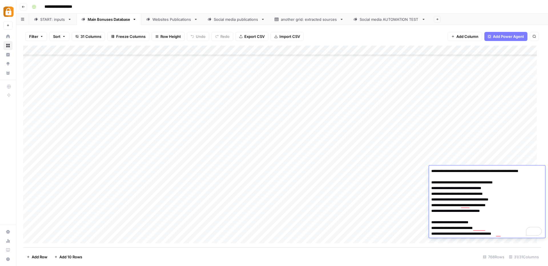
click at [163, 21] on div "Websites Publications" at bounding box center [171, 20] width 39 height 6
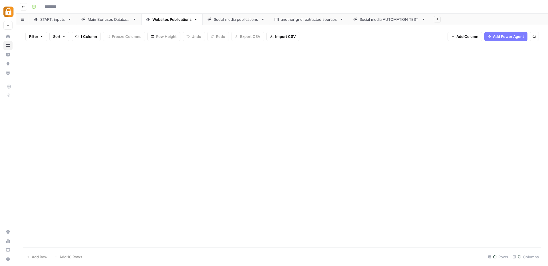
type input "**********"
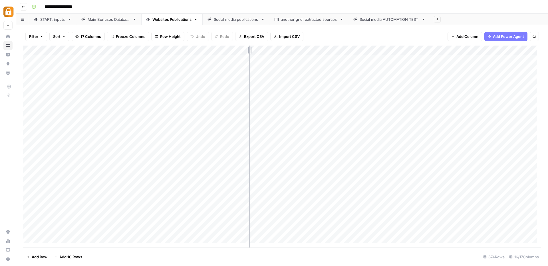
drag, startPoint x: 228, startPoint y: 48, endPoint x: 249, endPoint y: 52, distance: 21.7
click at [249, 52] on div "Add Column" at bounding box center [282, 147] width 518 height 202
click at [429, 51] on div "Add Column" at bounding box center [282, 147] width 518 height 202
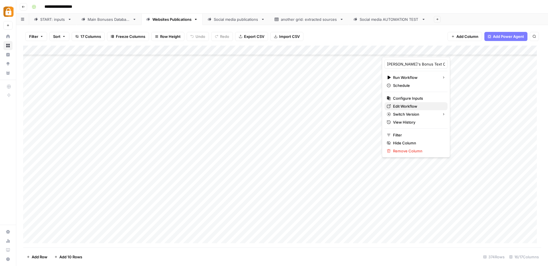
click at [412, 104] on span "Edit Workflow" at bounding box center [418, 107] width 50 height 6
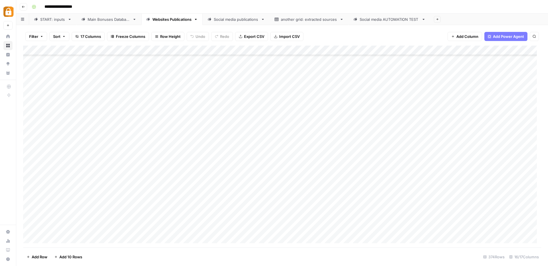
scroll to position [3448, 0]
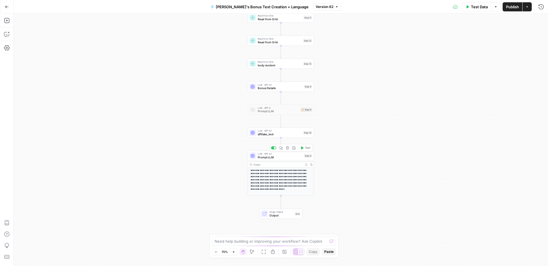
click at [277, 156] on span "Prompt LLM" at bounding box center [280, 157] width 45 height 4
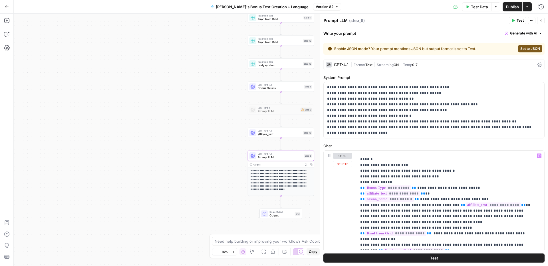
scroll to position [213, 0]
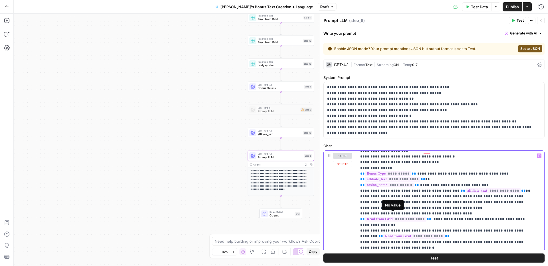
scroll to position [228, 0]
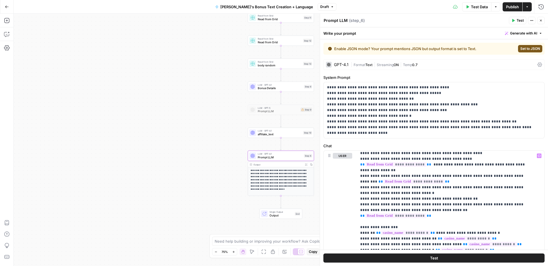
click at [510, 7] on span "Publish" at bounding box center [512, 7] width 13 height 6
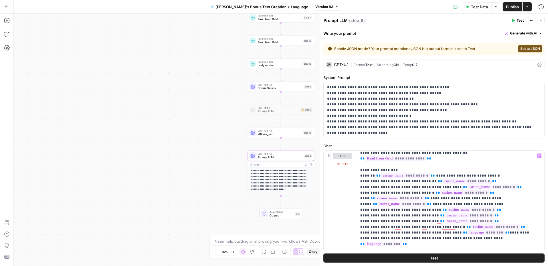
scroll to position [112, 0]
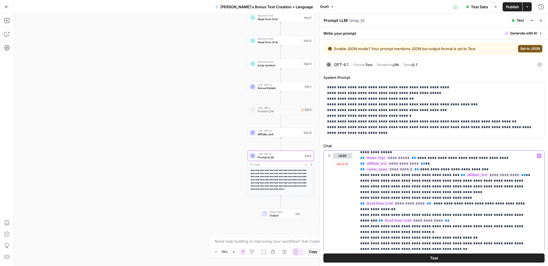
drag, startPoint x: 361, startPoint y: 221, endPoint x: 372, endPoint y: 221, distance: 10.3
click at [511, 6] on span "Publish" at bounding box center [512, 7] width 13 height 6
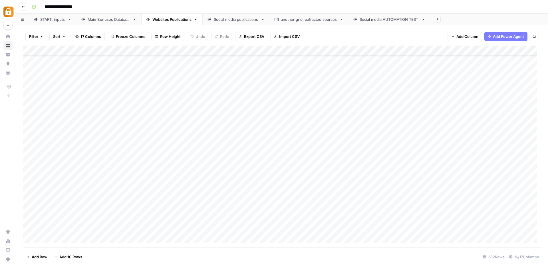
scroll to position [3526, 0]
click at [28, 160] on div "Add Column" at bounding box center [282, 147] width 518 height 202
click at [29, 171] on div "Add Column" at bounding box center [282, 147] width 518 height 202
click at [29, 180] on div "Add Column" at bounding box center [282, 147] width 518 height 202
click at [39, 258] on span "Delete 3 Rows" at bounding box center [39, 257] width 25 height 6
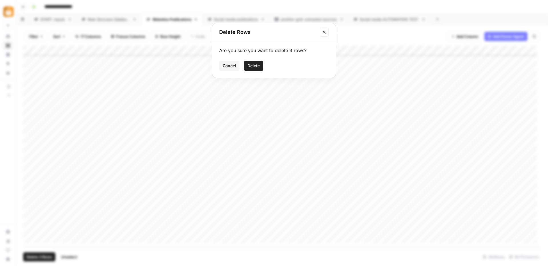
click at [260, 66] on button "Delete" at bounding box center [253, 66] width 19 height 10
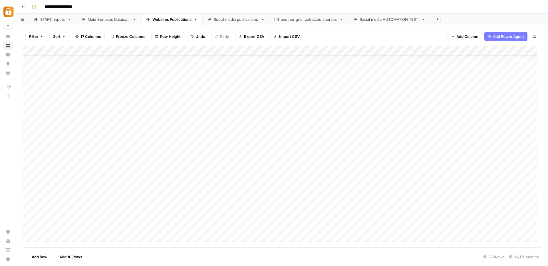
scroll to position [3497, 0]
click at [410, 190] on div "Add Column" at bounding box center [282, 147] width 518 height 202
click at [435, 181] on div "Add Column" at bounding box center [282, 147] width 518 height 202
click at [436, 142] on div "Add Column" at bounding box center [282, 147] width 518 height 202
click at [410, 201] on div "Add Column" at bounding box center [282, 147] width 518 height 202
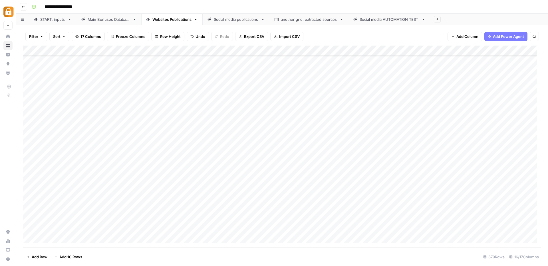
scroll to position [71, 0]
click at [435, 154] on div "Add Column" at bounding box center [282, 147] width 518 height 202
click at [435, 165] on div "Add Column" at bounding box center [282, 147] width 518 height 202
click at [434, 173] on div "Add Column" at bounding box center [282, 147] width 518 height 202
click at [434, 183] on div "Add Column" at bounding box center [282, 147] width 518 height 202
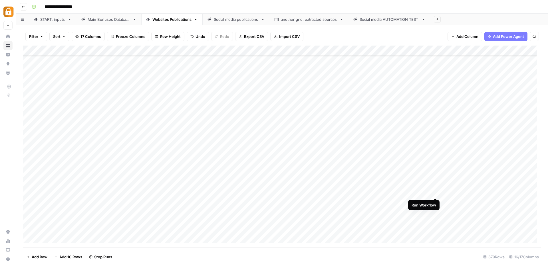
click at [434, 192] on div "Add Column" at bounding box center [282, 147] width 518 height 202
click at [435, 164] on div "Add Column" at bounding box center [282, 147] width 518 height 202
click at [434, 172] on div "Add Column" at bounding box center [282, 147] width 518 height 202
click at [434, 184] on div "Add Column" at bounding box center [282, 147] width 518 height 202
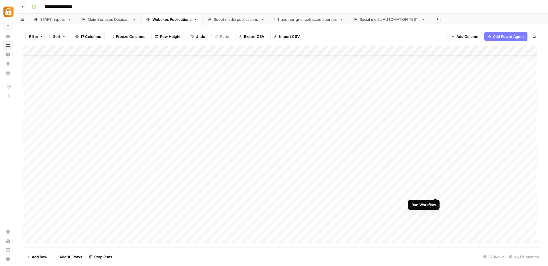
click at [434, 191] on div "Add Column" at bounding box center [282, 147] width 518 height 202
click at [435, 202] on div "Add Column" at bounding box center [282, 147] width 518 height 202
click at [434, 133] on div "Add Column" at bounding box center [282, 147] width 518 height 202
click at [435, 143] on div "Add Column" at bounding box center [282, 147] width 518 height 202
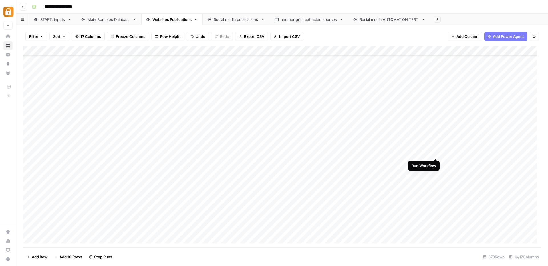
click at [435, 152] on div "Add Column" at bounding box center [282, 147] width 518 height 202
click at [436, 162] on div "Add Column" at bounding box center [282, 147] width 518 height 202
click at [436, 172] on div "Add Column" at bounding box center [282, 147] width 518 height 202
click at [437, 84] on div "Add Column" at bounding box center [282, 147] width 518 height 202
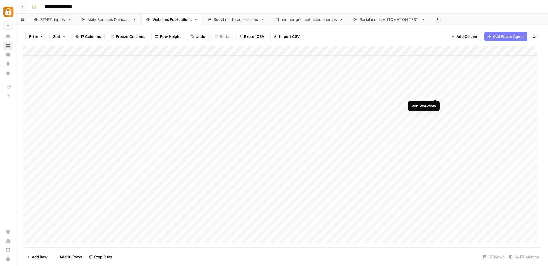
click at [436, 95] on div "Add Column" at bounding box center [282, 147] width 518 height 202
click at [436, 89] on div "Add Column" at bounding box center [282, 147] width 518 height 202
click at [436, 98] on div "Add Column" at bounding box center [282, 147] width 518 height 202
click at [435, 109] on div "Add Column" at bounding box center [282, 147] width 518 height 202
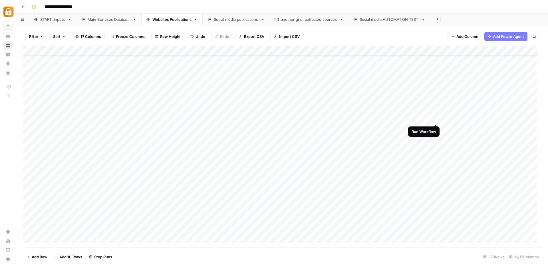
click at [435, 119] on div "Add Column" at bounding box center [282, 147] width 518 height 202
click at [434, 128] on div "Add Column" at bounding box center [282, 147] width 518 height 202
click at [436, 138] on div "Add Column" at bounding box center [282, 147] width 518 height 202
click at [436, 149] on div "Add Column" at bounding box center [282, 147] width 518 height 202
click at [434, 157] on div "Add Column" at bounding box center [282, 147] width 518 height 202
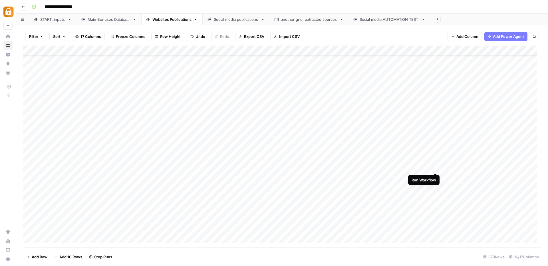
click at [435, 167] on div "Add Column" at bounding box center [282, 147] width 518 height 202
click at [436, 177] on div "Add Column" at bounding box center [282, 147] width 518 height 202
click at [478, 191] on div "Add Column" at bounding box center [282, 147] width 518 height 202
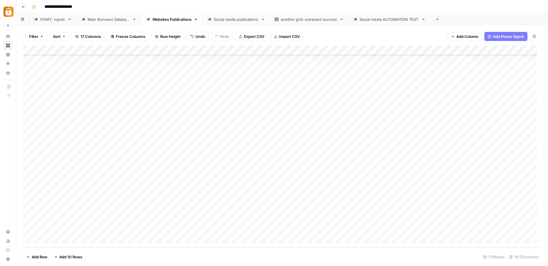
click at [469, 209] on div "Add Column" at bounding box center [282, 147] width 518 height 202
click at [467, 201] on div "Add Column" at bounding box center [282, 147] width 518 height 202
click at [469, 215] on div "Add Column" at bounding box center [282, 147] width 518 height 202
click at [435, 200] on div "Add Column" at bounding box center [282, 147] width 518 height 202
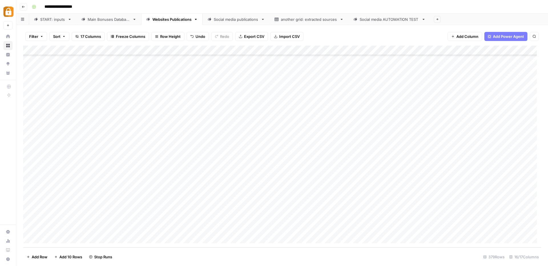
click at [410, 209] on div "Add Column" at bounding box center [282, 147] width 518 height 202
click at [410, 220] on div "Add Column" at bounding box center [282, 147] width 518 height 202
click at [410, 229] on div "Add Column" at bounding box center [282, 147] width 518 height 202
click at [435, 141] on div "Add Column" at bounding box center [282, 147] width 518 height 202
click at [435, 155] on div "Add Column" at bounding box center [282, 147] width 518 height 202
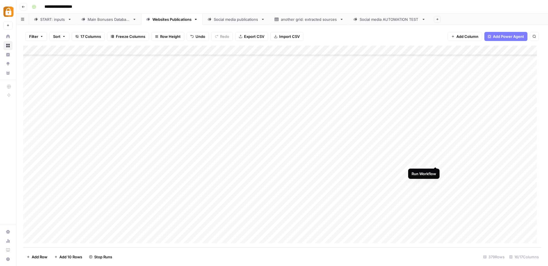
click at [435, 161] on div "Add Column" at bounding box center [282, 147] width 518 height 202
click at [435, 171] on div "Add Column" at bounding box center [282, 147] width 518 height 202
click at [436, 181] on div "Add Column" at bounding box center [282, 147] width 518 height 202
click at [435, 189] on div "Add Column" at bounding box center [282, 147] width 518 height 202
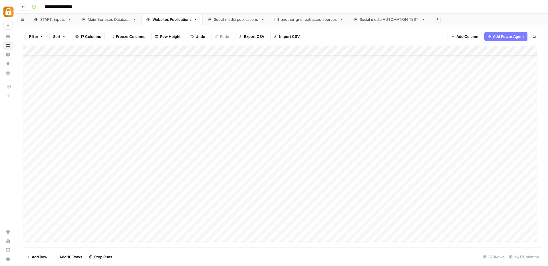
click at [436, 182] on div "Add Column" at bounding box center [282, 147] width 518 height 202
click at [436, 163] on div "Add Column" at bounding box center [282, 147] width 518 height 202
click at [437, 173] on div "Add Column" at bounding box center [282, 147] width 518 height 202
click at [435, 192] on div "Add Column" at bounding box center [282, 147] width 518 height 202
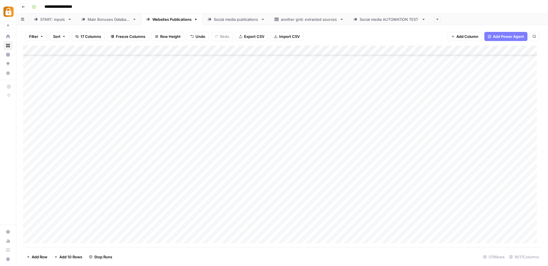
click at [434, 200] on div "Add Column" at bounding box center [282, 147] width 518 height 202
click at [435, 211] on div "Add Column" at bounding box center [282, 147] width 518 height 202
click at [436, 223] on div "Add Column" at bounding box center [282, 147] width 518 height 202
click at [435, 231] on div "Add Column" at bounding box center [282, 147] width 518 height 202
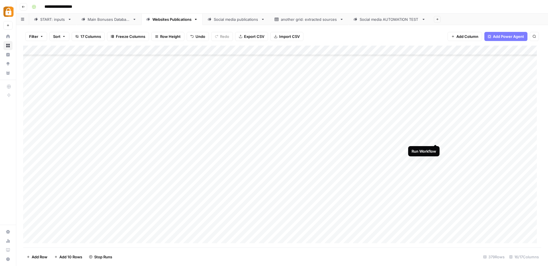
click at [436, 137] on div "Add Column" at bounding box center [282, 147] width 518 height 202
click at [435, 149] on div "Add Column" at bounding box center [282, 147] width 518 height 202
click at [435, 156] on div "Add Column" at bounding box center [282, 147] width 518 height 202
click at [434, 169] on div "Add Column" at bounding box center [282, 147] width 518 height 202
click at [435, 177] on div "Add Column" at bounding box center [282, 147] width 518 height 202
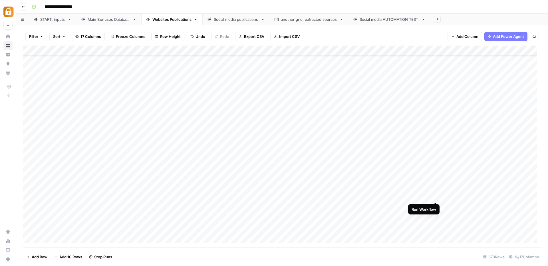
click at [435, 197] on div "Add Column" at bounding box center [282, 147] width 518 height 202
click at [436, 207] on div "Add Column" at bounding box center [282, 147] width 518 height 202
click at [435, 215] on div "Add Column" at bounding box center [282, 147] width 518 height 202
click at [434, 226] on div "Add Column" at bounding box center [282, 147] width 518 height 202
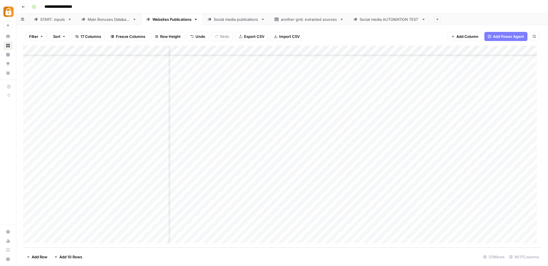
click at [385, 52] on div "Add Column" at bounding box center [282, 147] width 518 height 202
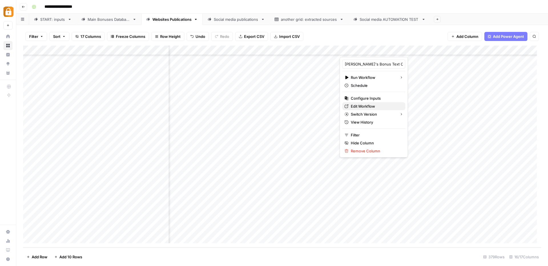
click at [368, 105] on span "Edit Workflow" at bounding box center [376, 107] width 50 height 6
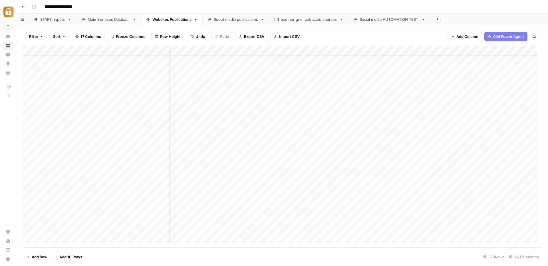
click at [123, 229] on div "Add Column" at bounding box center [282, 147] width 518 height 202
drag, startPoint x: 91, startPoint y: 230, endPoint x: 140, endPoint y: 230, distance: 48.8
click at [140, 230] on textarea "**********" at bounding box center [134, 230] width 91 height 8
click at [194, 228] on div "Add Column" at bounding box center [282, 147] width 518 height 202
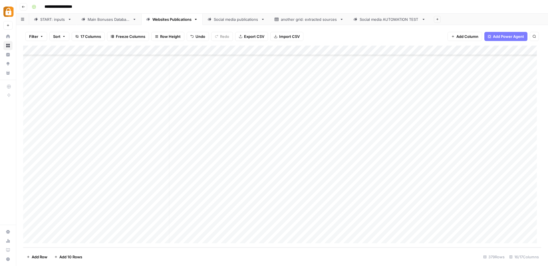
scroll to position [3497, 0]
drag, startPoint x: 204, startPoint y: 201, endPoint x: 203, endPoint y: 227, distance: 26.0
click at [203, 227] on div "Add Column" at bounding box center [282, 147] width 518 height 202
click at [75, 92] on div "Add Column" at bounding box center [282, 147] width 518 height 202
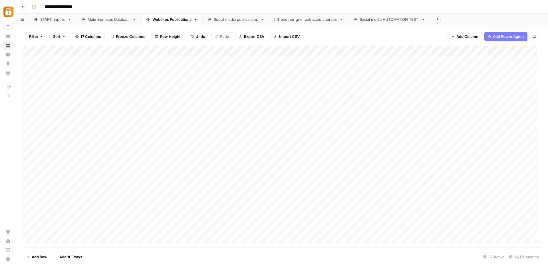
scroll to position [0, 0]
click at [435, 60] on div "Add Column" at bounding box center [282, 147] width 518 height 202
click at [435, 69] on div "Add Column" at bounding box center [282, 147] width 518 height 202
click at [435, 80] on div "Add Column" at bounding box center [282, 147] width 518 height 202
click at [434, 90] on div "Add Column" at bounding box center [282, 147] width 518 height 202
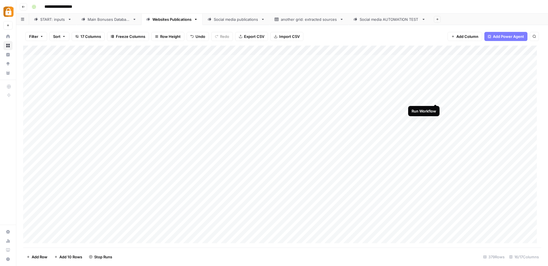
click at [435, 98] on div "Add Column" at bounding box center [282, 147] width 518 height 202
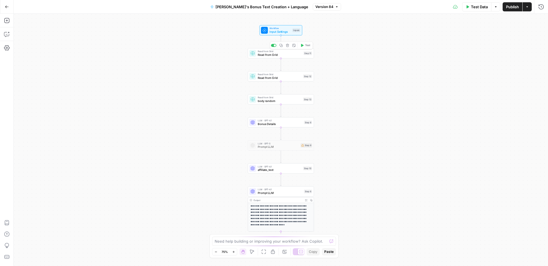
click at [274, 56] on span "Read from Grid" at bounding box center [280, 55] width 44 height 4
type input "Main Bonuses Database"
type input "Active Bonus System"
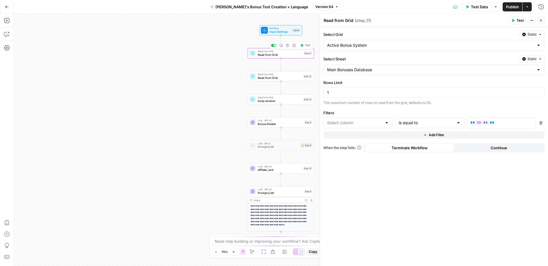
type input "id"
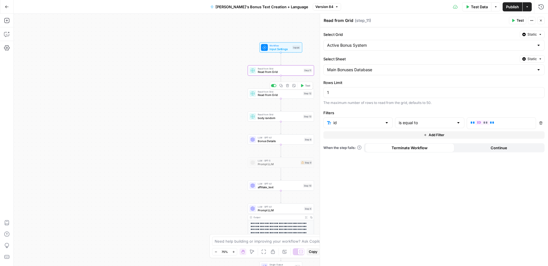
click at [269, 95] on span "Read from Grid" at bounding box center [280, 95] width 44 height 4
type input "title"
click at [348, 21] on textarea "Read from Grid" at bounding box center [338, 21] width 30 height 6
click at [323, 21] on textarea "Read from Grid" at bounding box center [338, 21] width 30 height 6
type textarea "Title random"
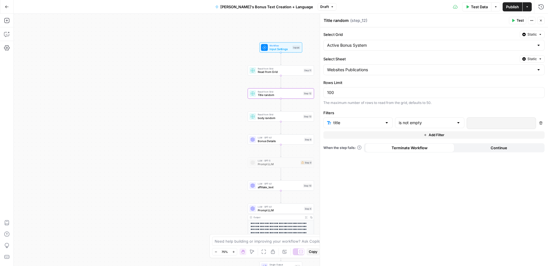
click at [438, 136] on span "Add Filter" at bounding box center [436, 135] width 16 height 5
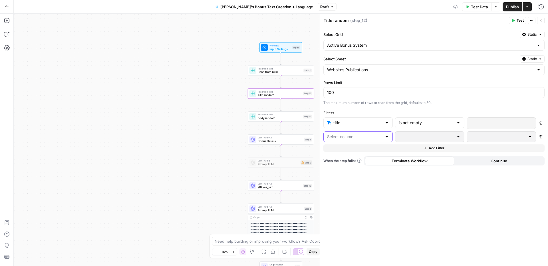
click at [377, 136] on input "text" at bounding box center [354, 137] width 55 height 6
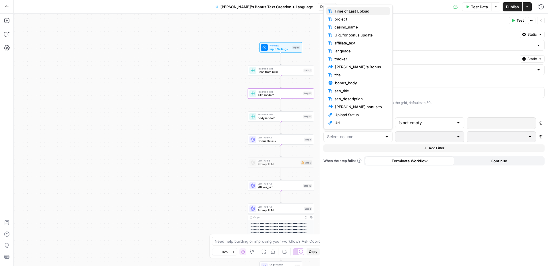
click at [361, 11] on span "Time of Last Upload" at bounding box center [359, 11] width 51 height 6
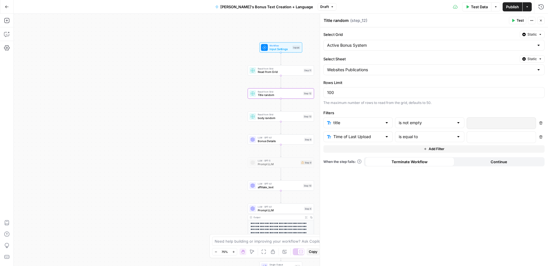
click at [458, 137] on div at bounding box center [458, 137] width 5 height 6
click at [414, 169] on span "contains" at bounding box center [428, 168] width 57 height 6
type input "contains"
click at [539, 21] on icon "button" at bounding box center [540, 20] width 3 height 3
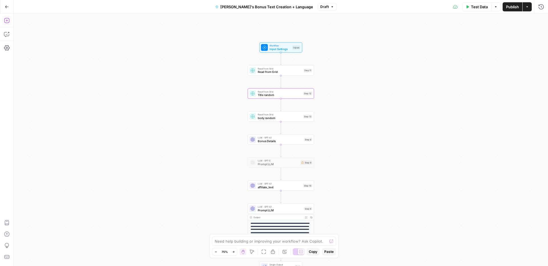
click at [8, 19] on icon "button" at bounding box center [7, 21] width 6 height 6
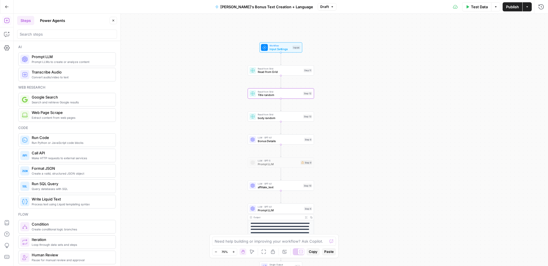
scroll to position [1, 0]
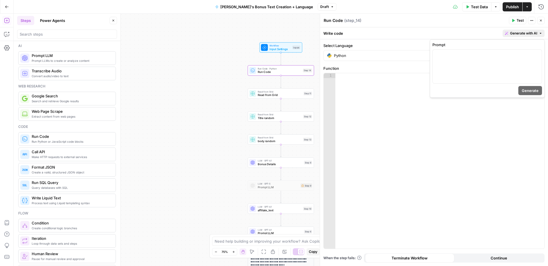
click at [513, 35] on span "Generate with AI" at bounding box center [523, 33] width 27 height 5
click at [466, 60] on div at bounding box center [486, 67] width 109 height 34
click at [529, 90] on span "Generate" at bounding box center [529, 91] width 17 height 6
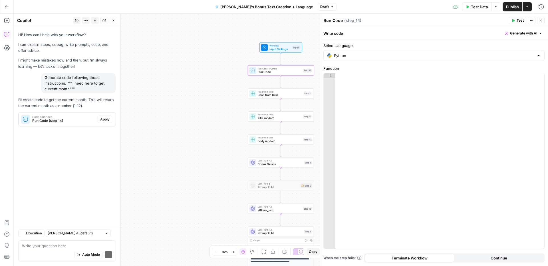
click at [514, 22] on icon "button" at bounding box center [512, 20] width 3 height 3
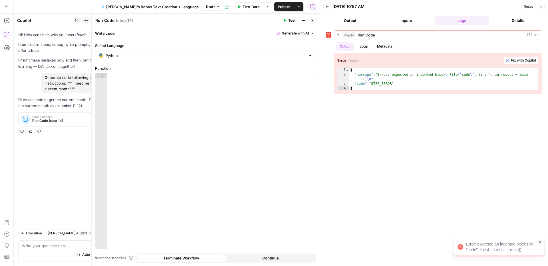
click at [540, 7] on icon "button" at bounding box center [541, 7] width 2 height 2
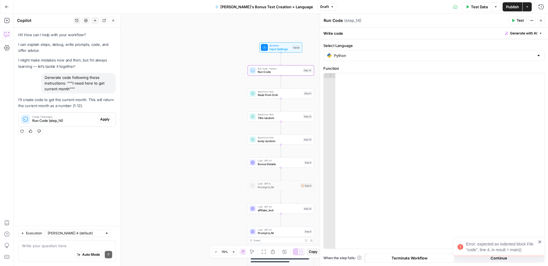
click at [289, 75] on div "Run Code · Python Run Code Step 14 Copy step Delete step Add Note Test" at bounding box center [281, 70] width 66 height 10
click at [381, 43] on label "Select Language" at bounding box center [433, 46] width 221 height 6
click at [381, 53] on input "Python" at bounding box center [434, 56] width 200 height 6
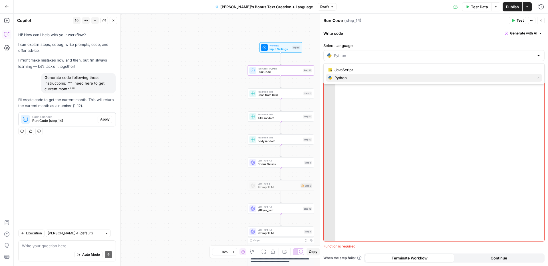
click at [370, 77] on span "Python" at bounding box center [433, 78] width 198 height 6
type input "Python"
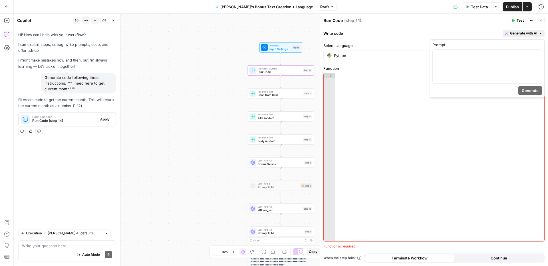
click at [518, 31] on span "Generate with AI" at bounding box center [523, 33] width 27 height 5
click at [460, 65] on div at bounding box center [486, 67] width 109 height 34
drag, startPoint x: 495, startPoint y: 57, endPoint x: 476, endPoint y: 56, distance: 19.5
click at [476, 56] on p "**********" at bounding box center [487, 57] width 102 height 11
click at [526, 90] on span "Generate" at bounding box center [529, 91] width 17 height 6
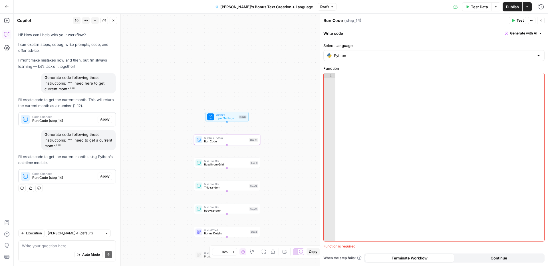
click at [108, 176] on span "Apply" at bounding box center [104, 176] width 9 height 5
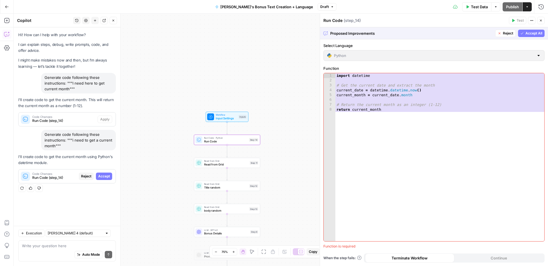
click at [109, 174] on span "Accept" at bounding box center [104, 176] width 12 height 5
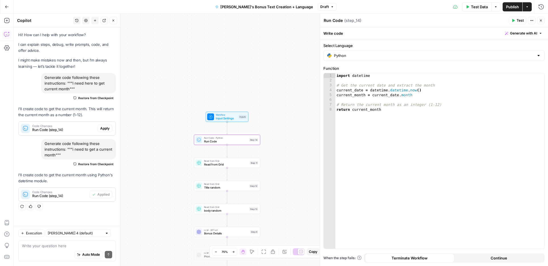
click at [520, 20] on span "Test" at bounding box center [519, 20] width 7 height 5
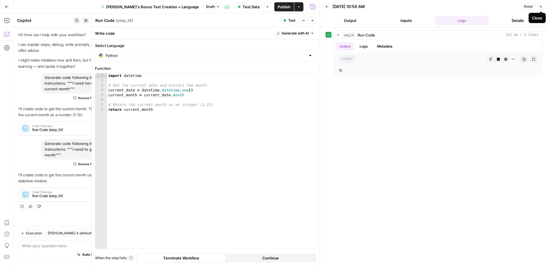
click at [539, 9] on button "Close" at bounding box center [540, 6] width 7 height 7
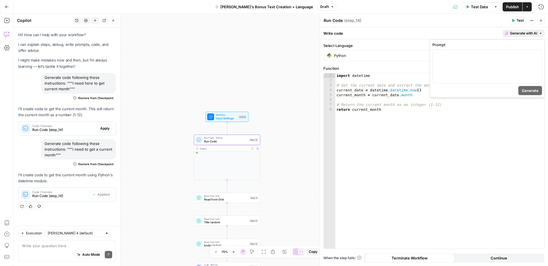
click at [510, 33] on span "Generate with AI" at bounding box center [523, 33] width 27 height 5
click at [452, 56] on p at bounding box center [487, 55] width 102 height 6
click at [532, 92] on span "Generate" at bounding box center [529, 91] width 17 height 6
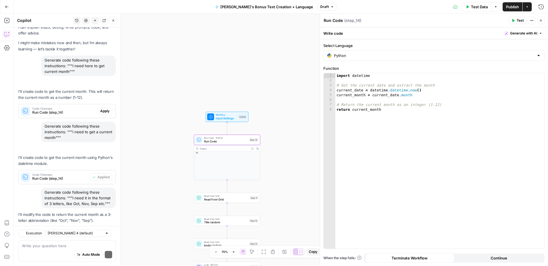
scroll to position [52, 0]
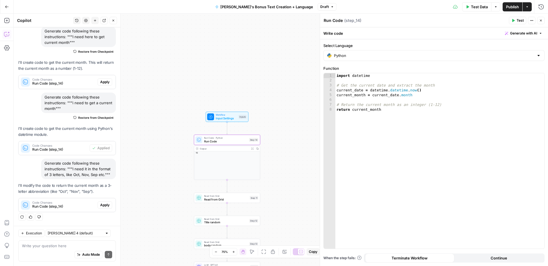
click at [100, 205] on span "Apply" at bounding box center [104, 205] width 9 height 5
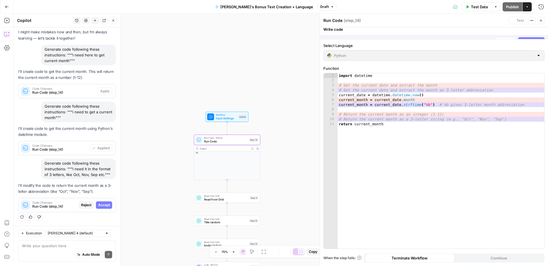
scroll to position [34, 0]
click at [525, 34] on span "Accept All" at bounding box center [533, 33] width 17 height 5
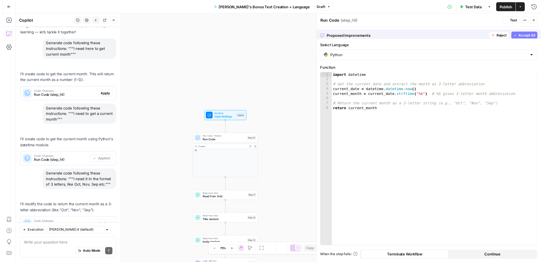
scroll to position [61, 0]
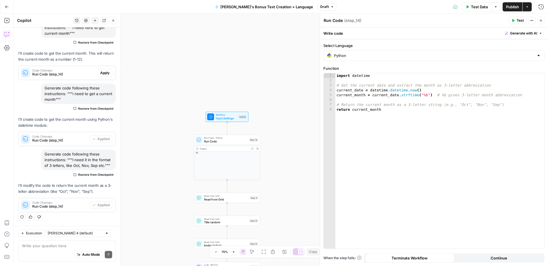
click at [516, 20] on button "Test" at bounding box center [517, 20] width 17 height 7
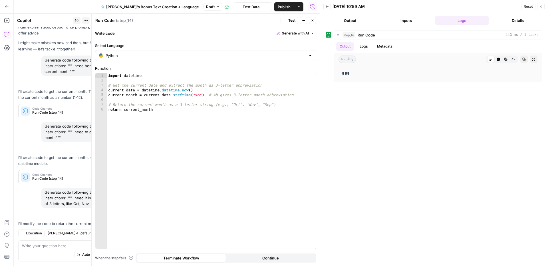
scroll to position [61, 0]
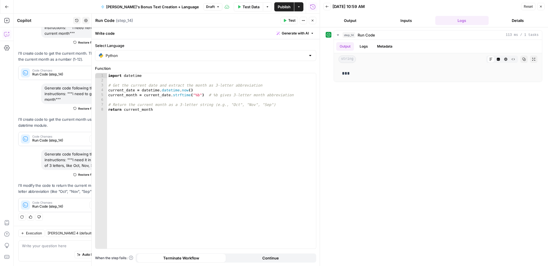
click at [538, 6] on button "Close" at bounding box center [540, 6] width 7 height 7
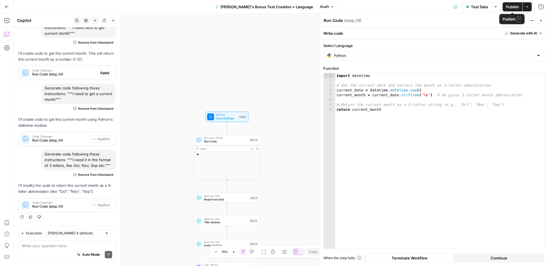
click at [511, 5] on span "Publish" at bounding box center [512, 7] width 13 height 6
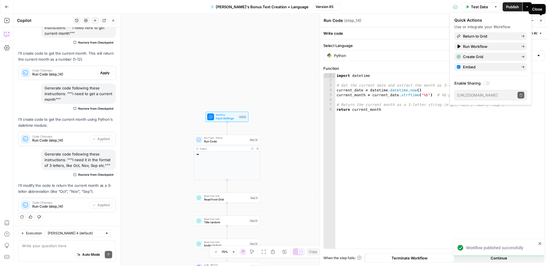
click at [541, 21] on icon "button" at bounding box center [540, 20] width 3 height 3
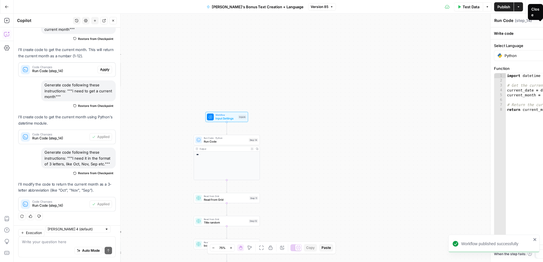
scroll to position [61, 0]
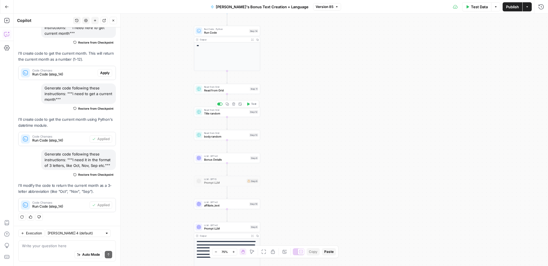
click at [223, 114] on span "Title random" at bounding box center [226, 114] width 44 height 4
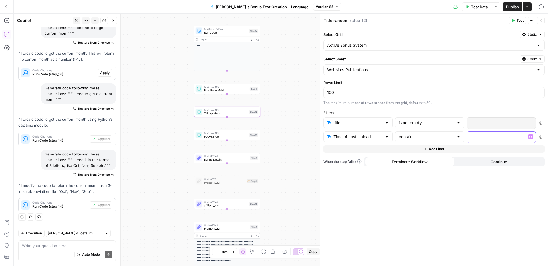
click at [531, 137] on span "Variables Menu" at bounding box center [531, 137] width 0 height 0
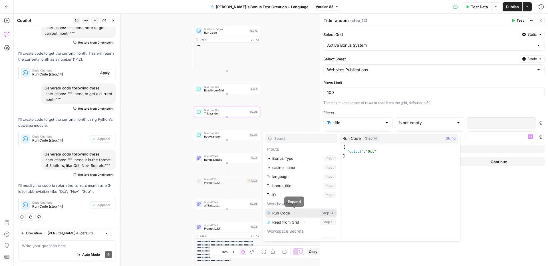
click at [296, 214] on button "Expand" at bounding box center [294, 213] width 7 height 7
click at [293, 223] on button "Select variable Output" at bounding box center [304, 222] width 66 height 9
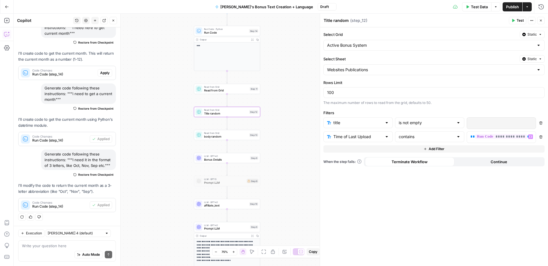
click at [511, 9] on span "Publish" at bounding box center [512, 7] width 13 height 6
click at [212, 139] on div "Read from Grid body random Step 13 Copy step Delete step Add Note Test" at bounding box center [227, 135] width 66 height 10
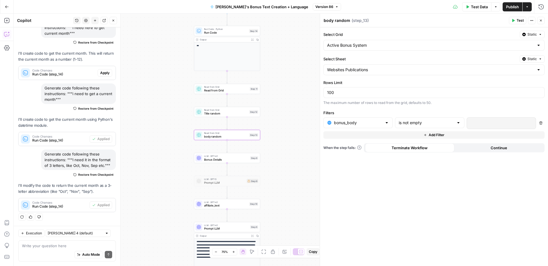
click at [437, 137] on span "Add Filter" at bounding box center [436, 135] width 16 height 5
click at [386, 137] on div at bounding box center [386, 137] width 5 height 6
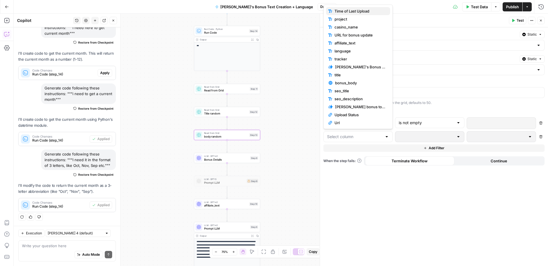
click at [354, 13] on span "Time of Last Upload" at bounding box center [359, 11] width 51 height 6
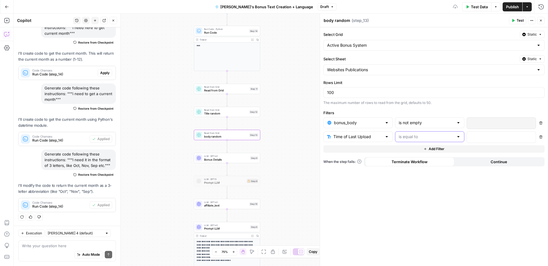
click at [448, 134] on input "text" at bounding box center [426, 137] width 55 height 6
click at [423, 168] on span "contains" at bounding box center [428, 168] width 57 height 6
type input "contains"
click at [529, 136] on icon "button" at bounding box center [530, 137] width 3 height 3
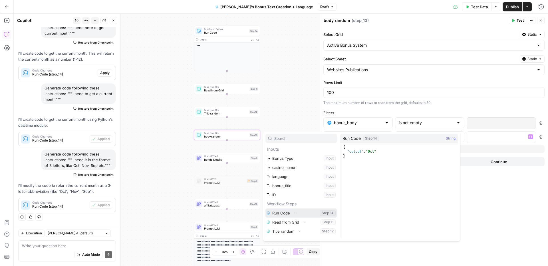
click at [296, 214] on button "Expand" at bounding box center [294, 213] width 7 height 7
click at [289, 222] on button "Select variable Output" at bounding box center [304, 222] width 66 height 9
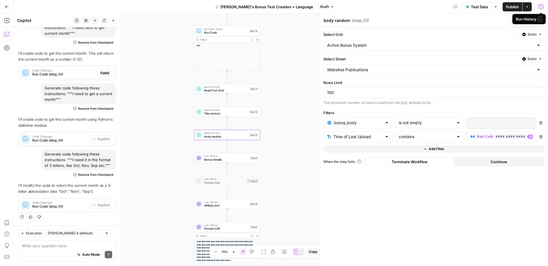
click at [509, 7] on span "Publish" at bounding box center [512, 7] width 13 height 6
